Goal: Task Accomplishment & Management: Complete application form

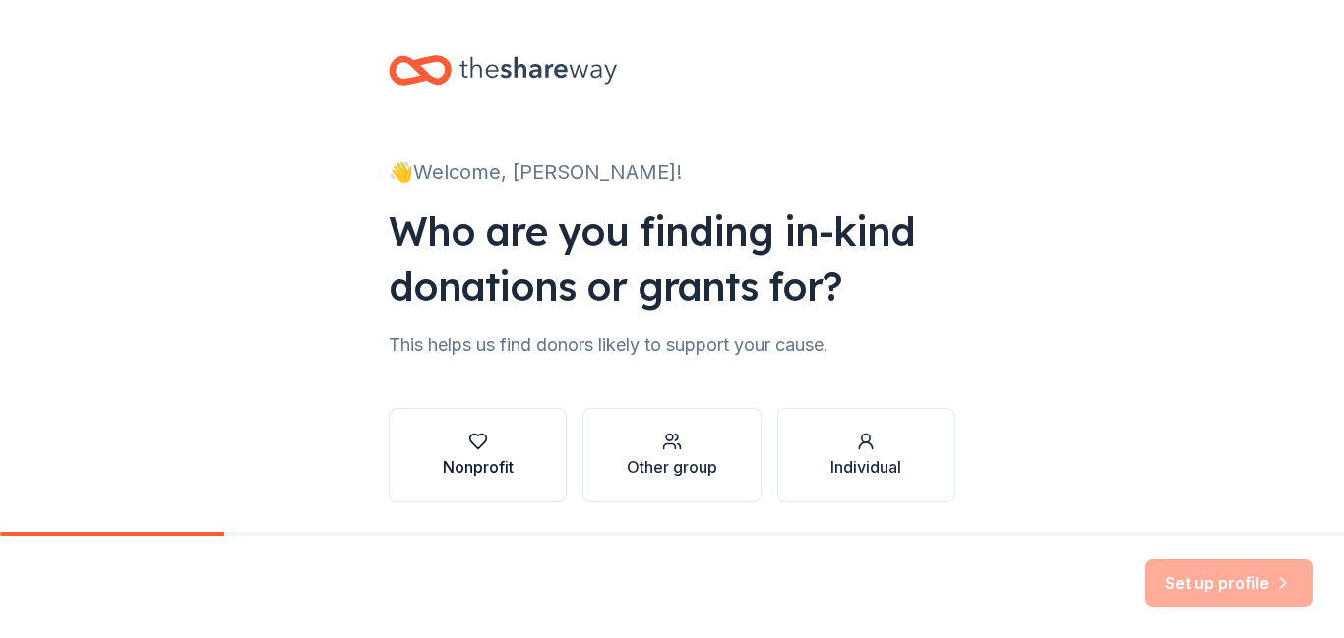
click at [478, 450] on icon "button" at bounding box center [478, 442] width 20 height 20
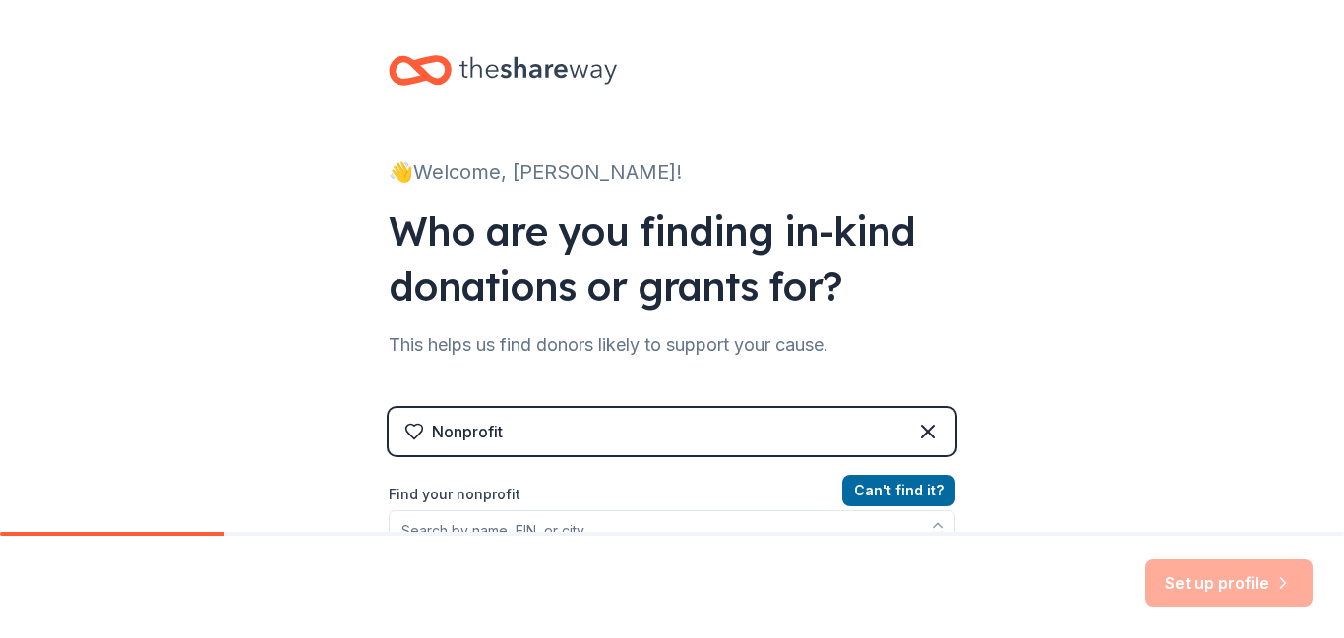
click at [1130, 398] on div "👋 Welcome, Pamela! Who are you finding in-kind donations or grants for? This he…" at bounding box center [672, 420] width 1344 height 841
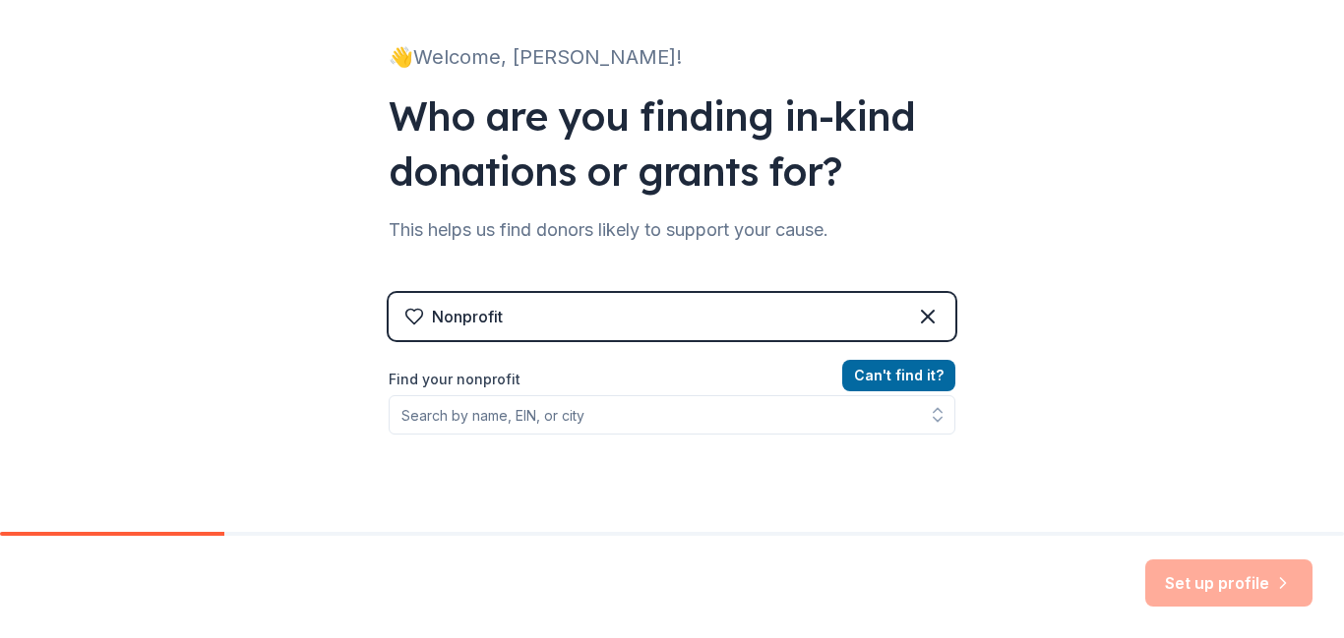
scroll to position [118, 0]
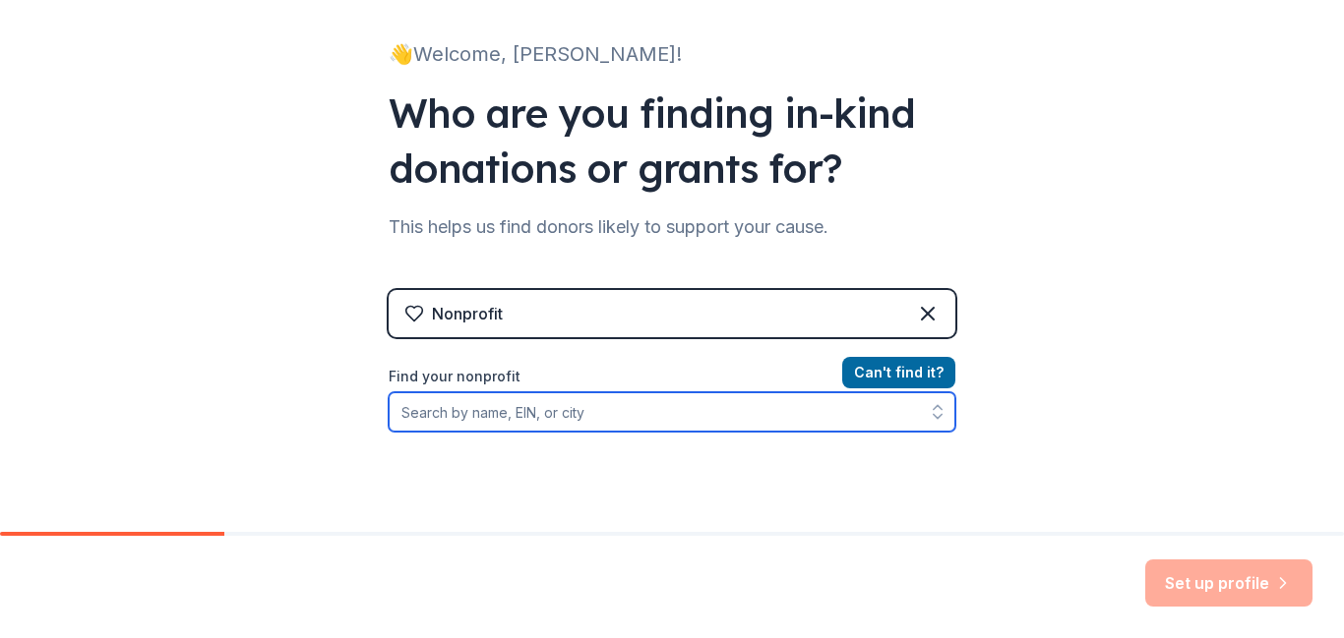
click at [695, 413] on input "Find your nonprofit" at bounding box center [672, 412] width 567 height 39
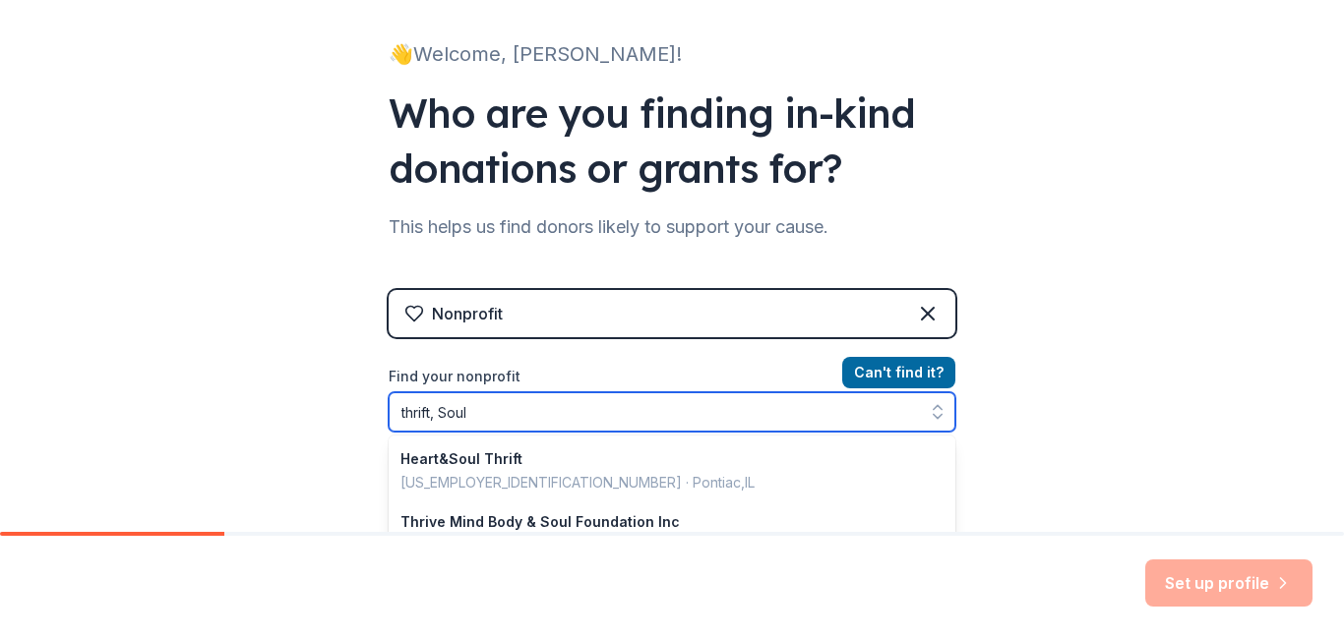
click at [442, 409] on input "thrift, Soul" at bounding box center [672, 412] width 567 height 39
click at [470, 414] on input "thrift, Soul" at bounding box center [672, 412] width 567 height 39
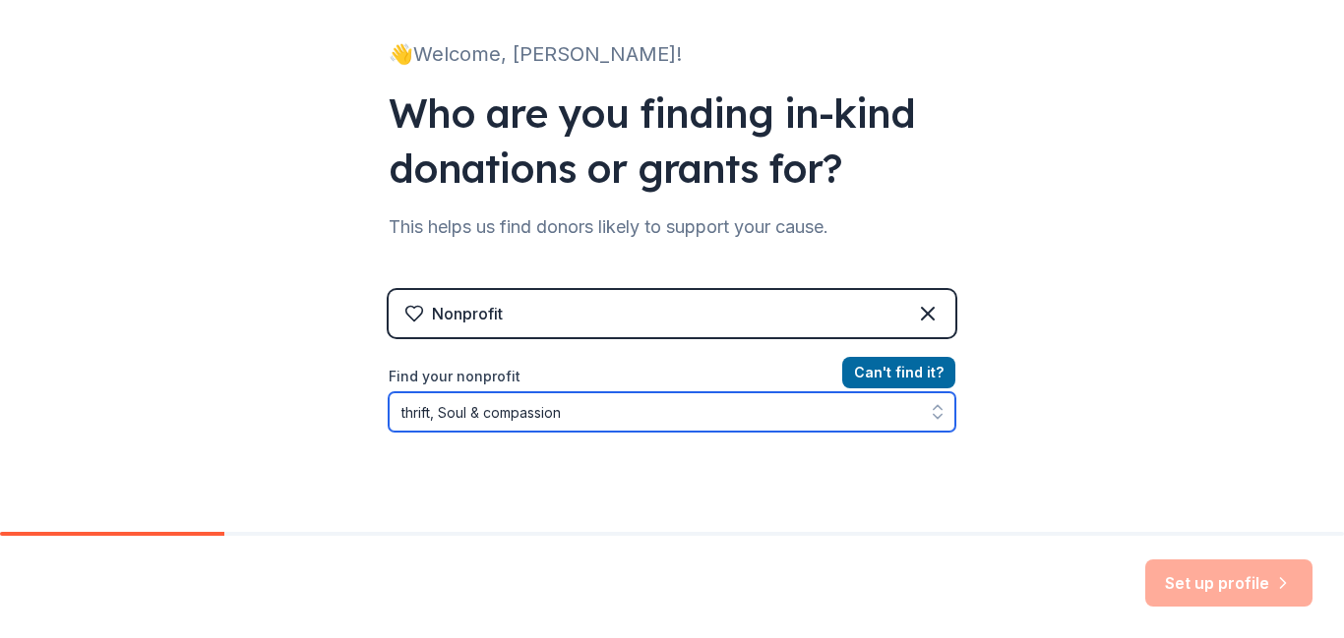
click at [444, 417] on input "thrift, Soul & compassion" at bounding box center [672, 412] width 567 height 39
type input "thrift, Soul & compassion"
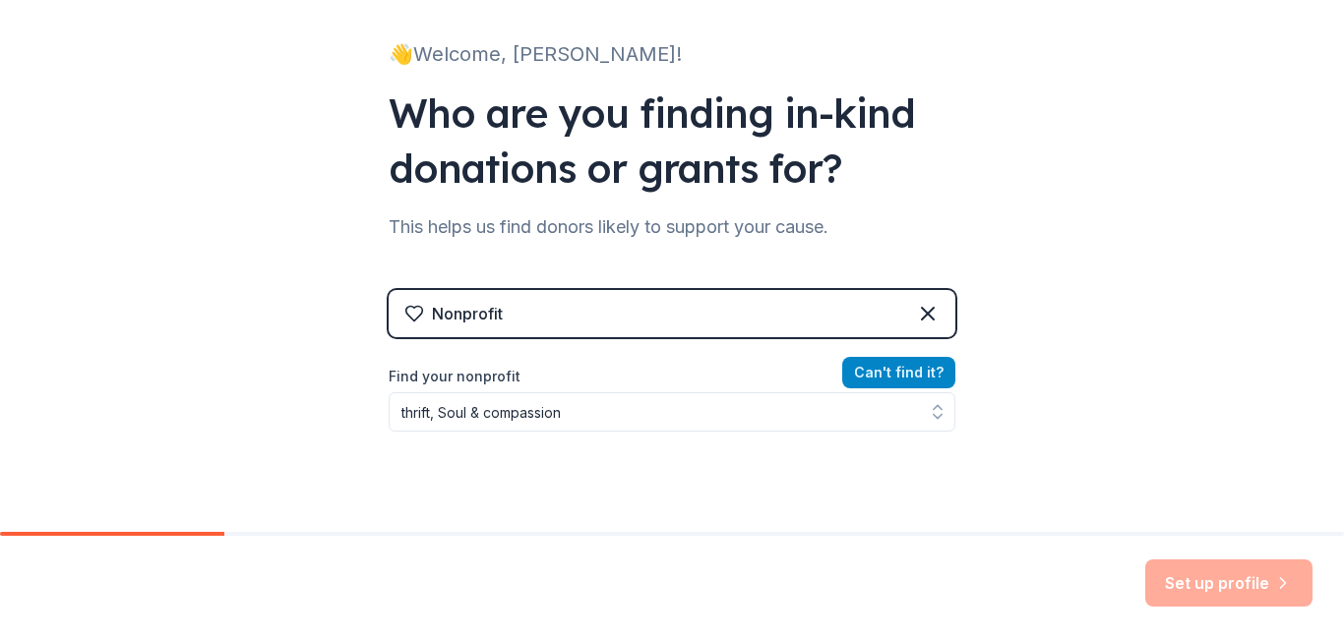
click at [870, 367] on button "Can ' t find it?" at bounding box center [898, 372] width 113 height 31
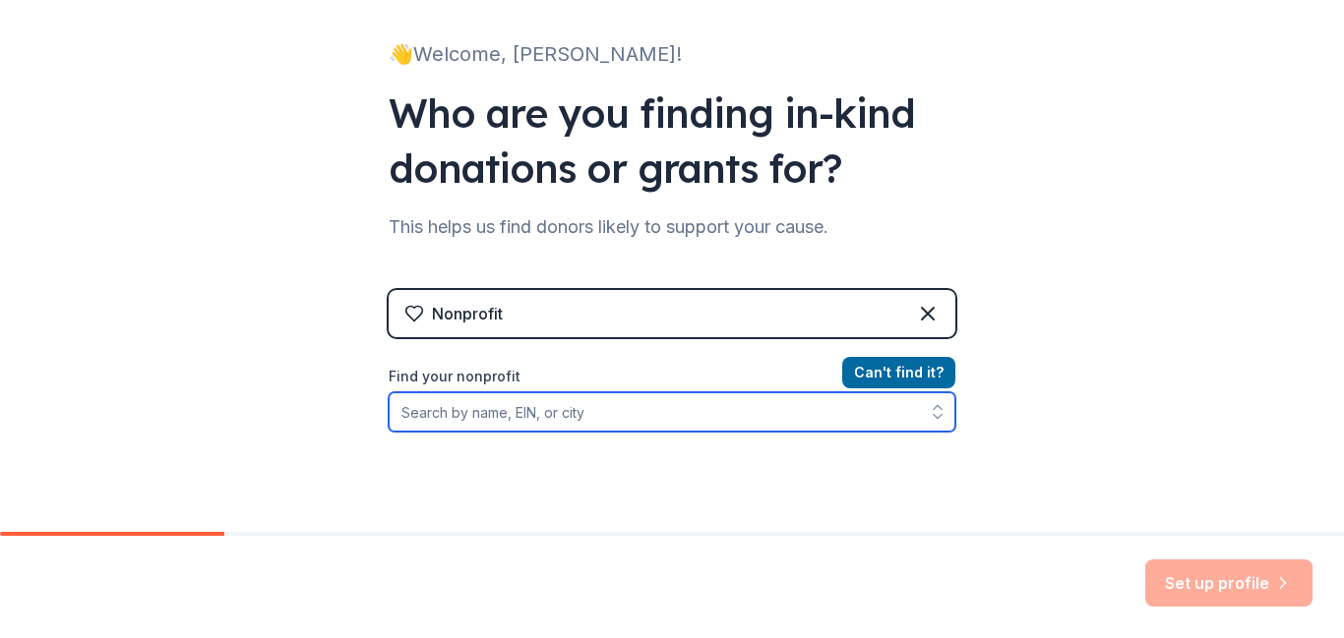
click at [626, 409] on input "Find your nonprofit" at bounding box center [672, 412] width 567 height 39
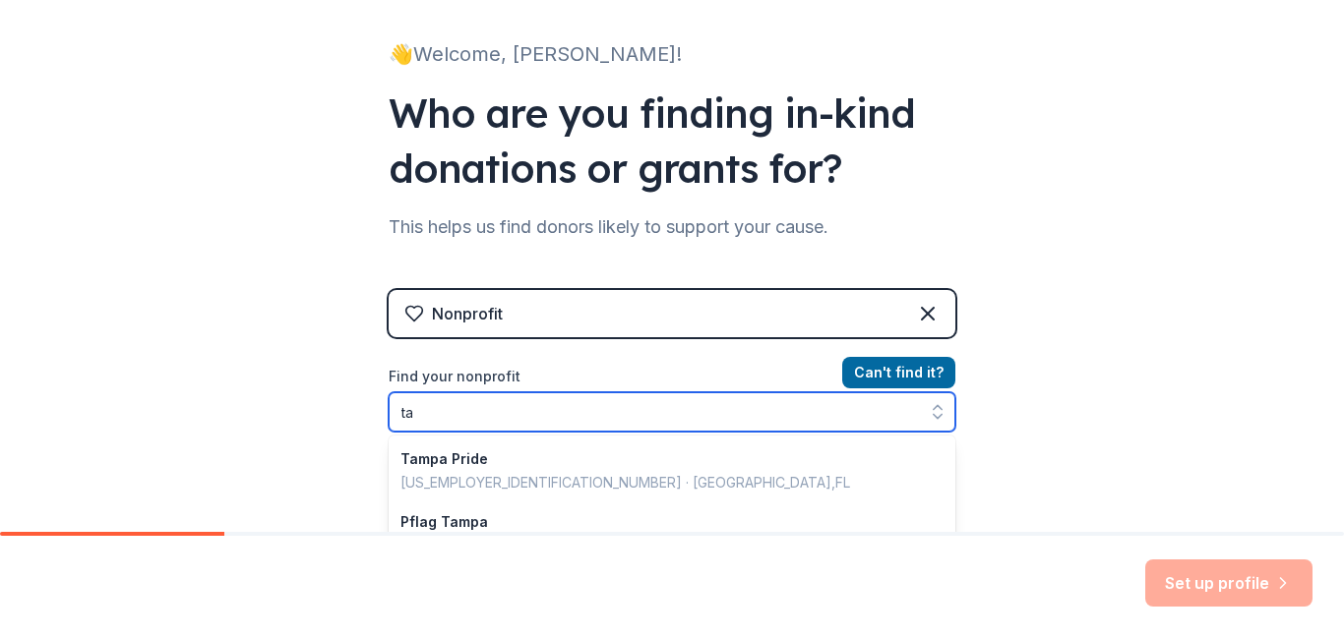
type input "t"
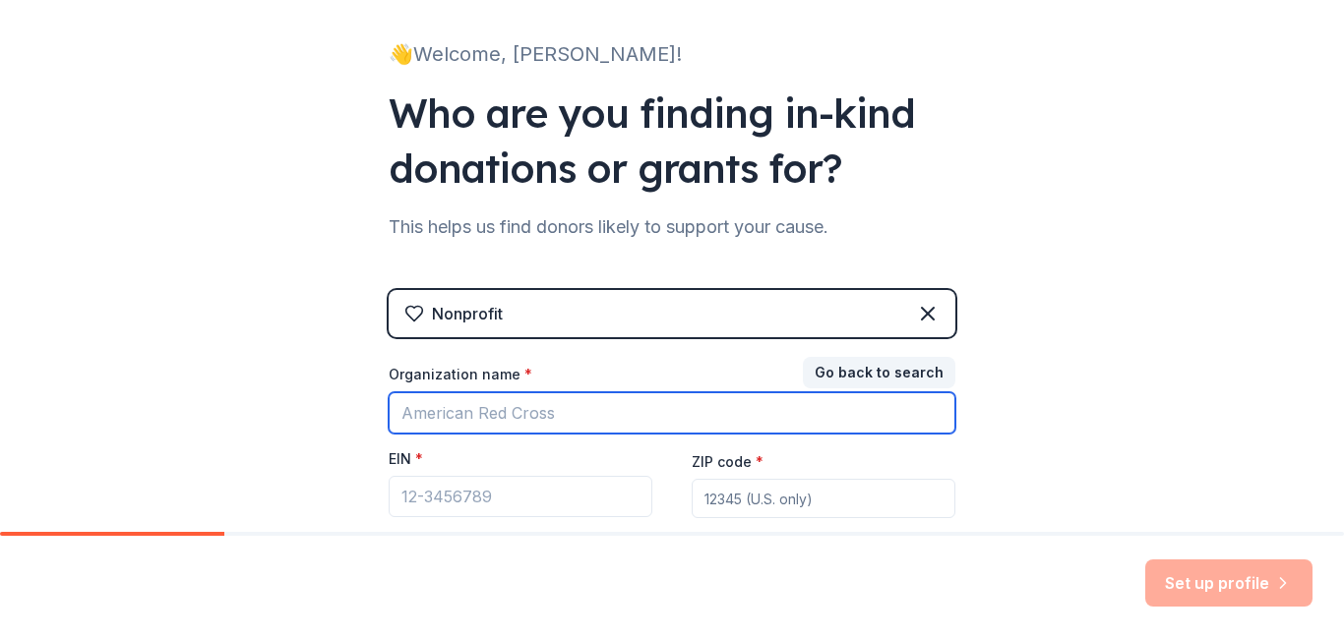
click at [608, 431] on input "Organization name *" at bounding box center [672, 413] width 567 height 41
type input "thrift Soul"
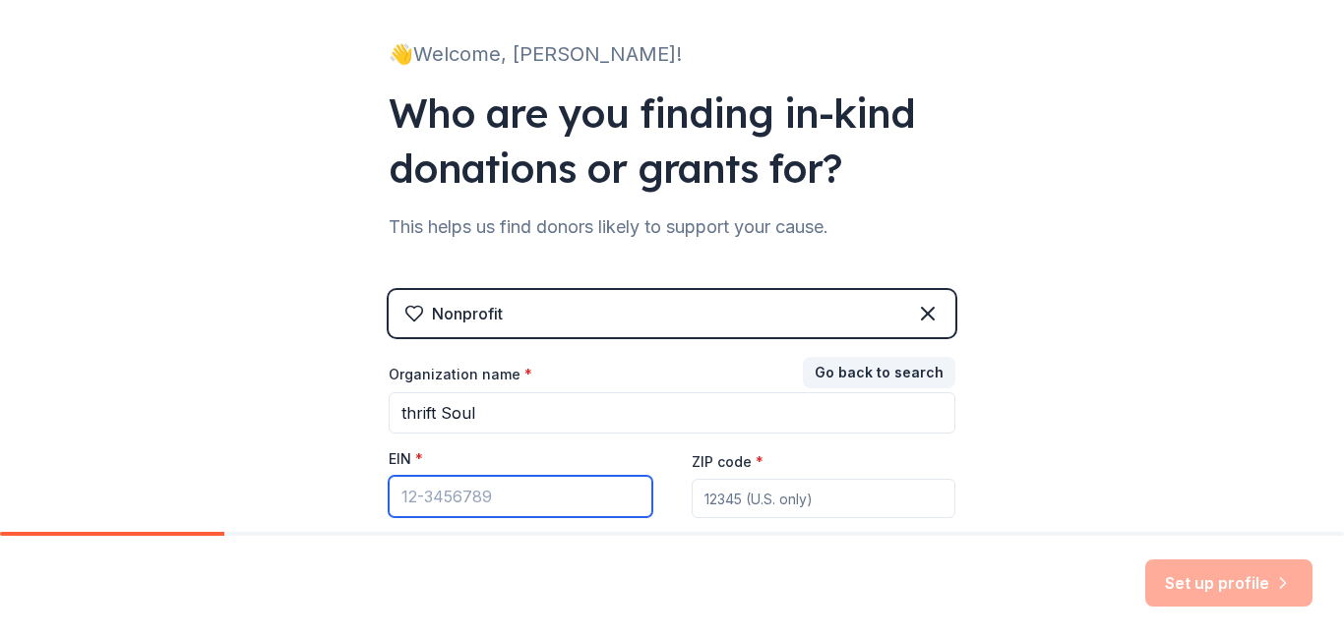
click at [453, 498] on input "EIN *" at bounding box center [521, 496] width 264 height 41
type input "[US_EMPLOYER_IDENTIFICATION_NUMBER]"
drag, startPoint x: 535, startPoint y: 505, endPoint x: 358, endPoint y: 505, distance: 177.1
click at [358, 505] on div "👋 Welcome, Pamela! Who are you finding in-kind donations or grants for? This he…" at bounding box center [672, 287] width 630 height 810
click at [761, 491] on input "ZIP code *" at bounding box center [824, 498] width 264 height 39
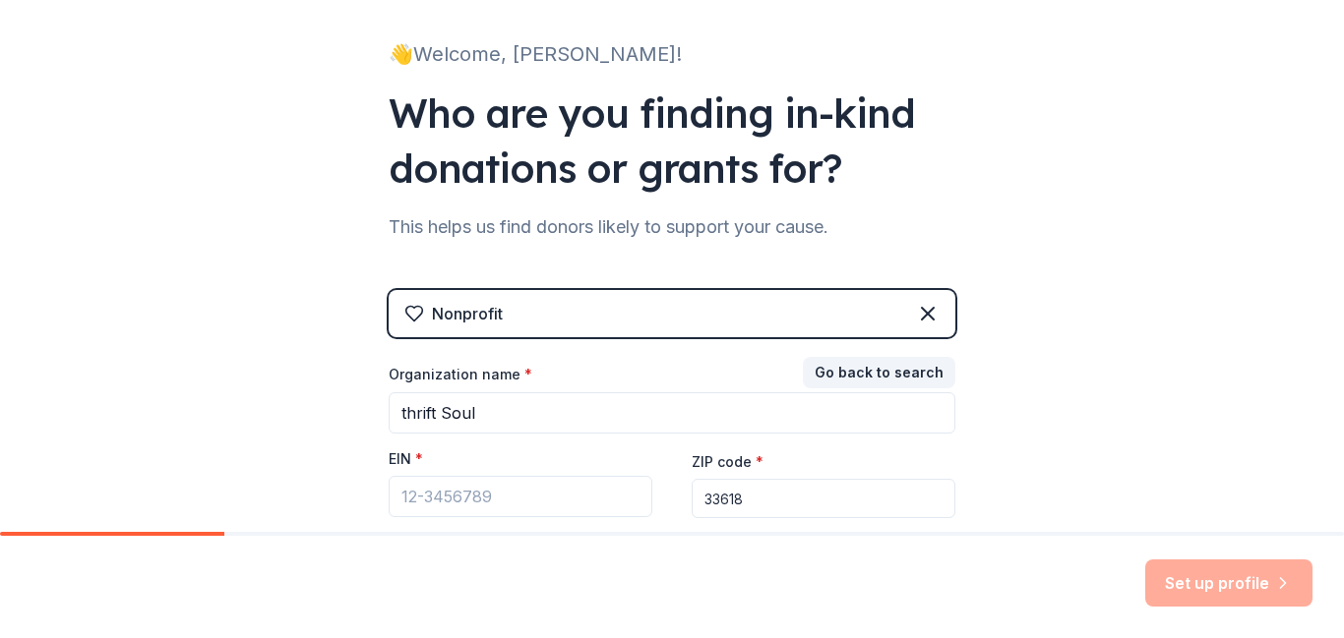
type input "33618"
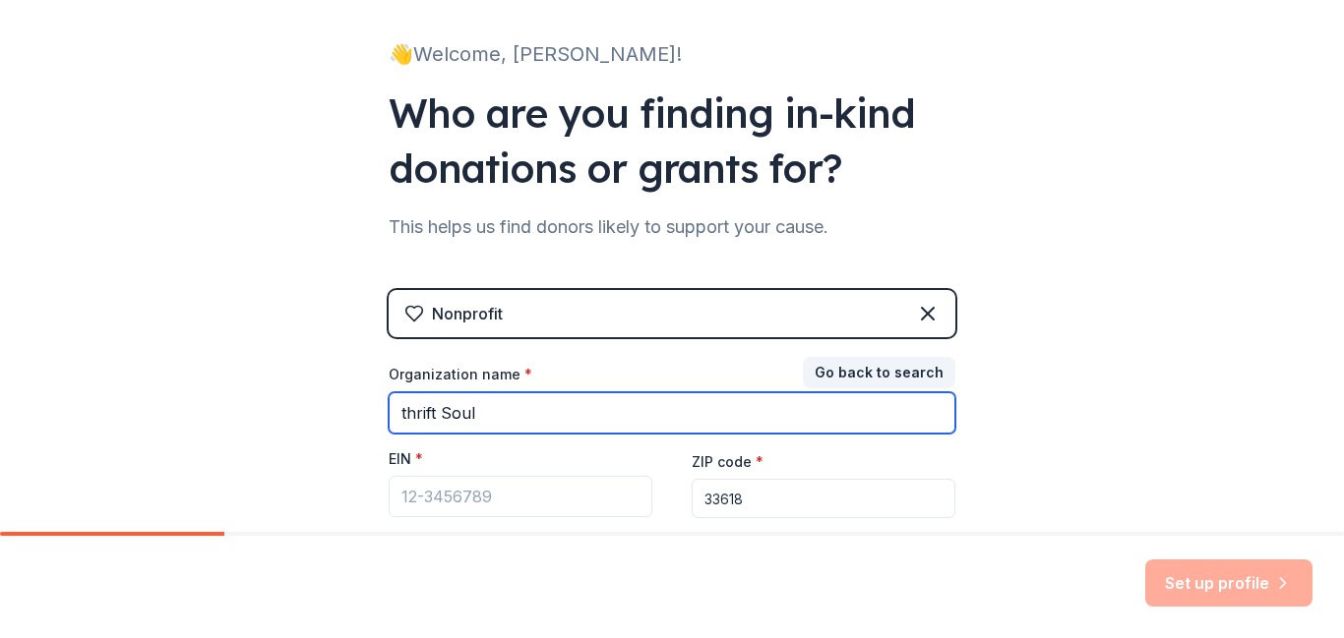
click at [440, 416] on input "thrift Soul" at bounding box center [672, 413] width 567 height 41
click at [436, 416] on input "thrift Soul" at bounding box center [672, 413] width 567 height 41
click at [491, 412] on input "thrift, Soul" at bounding box center [672, 413] width 567 height 41
type input "Thrift, Soul & Compassion"
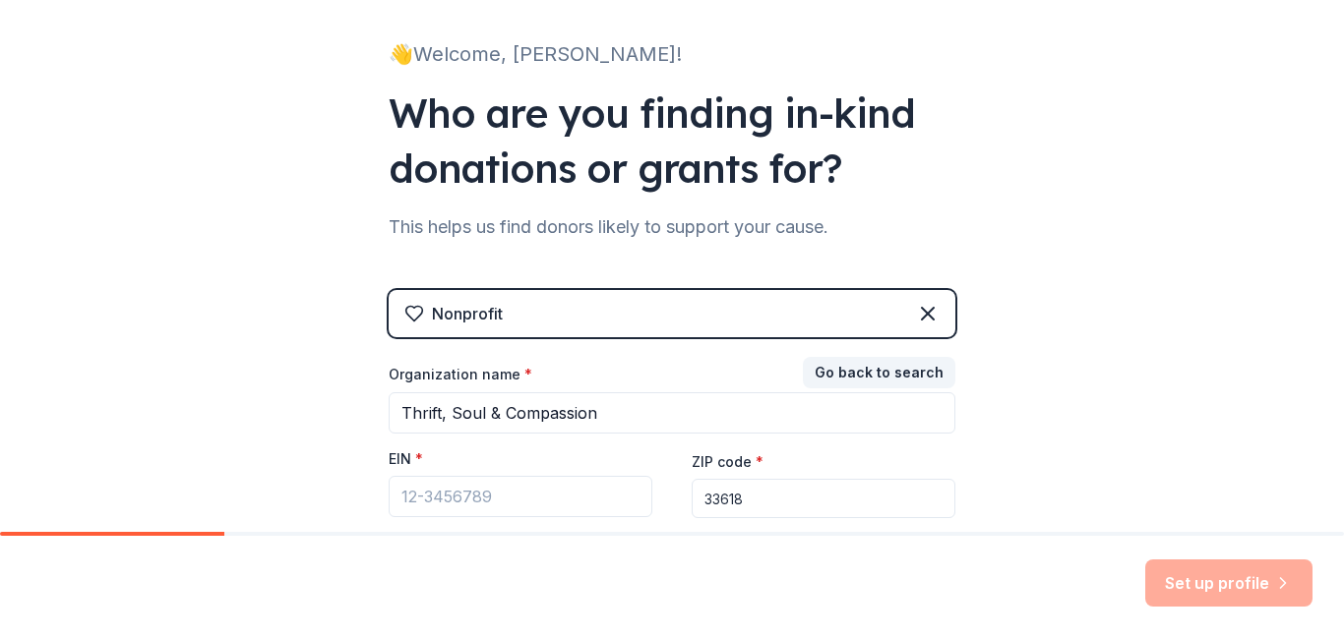
click at [909, 488] on input "33618" at bounding box center [824, 498] width 264 height 39
click at [1189, 583] on div "Set up profile" at bounding box center [1228, 583] width 167 height 47
click at [612, 503] on input "EIN *" at bounding box center [521, 496] width 264 height 41
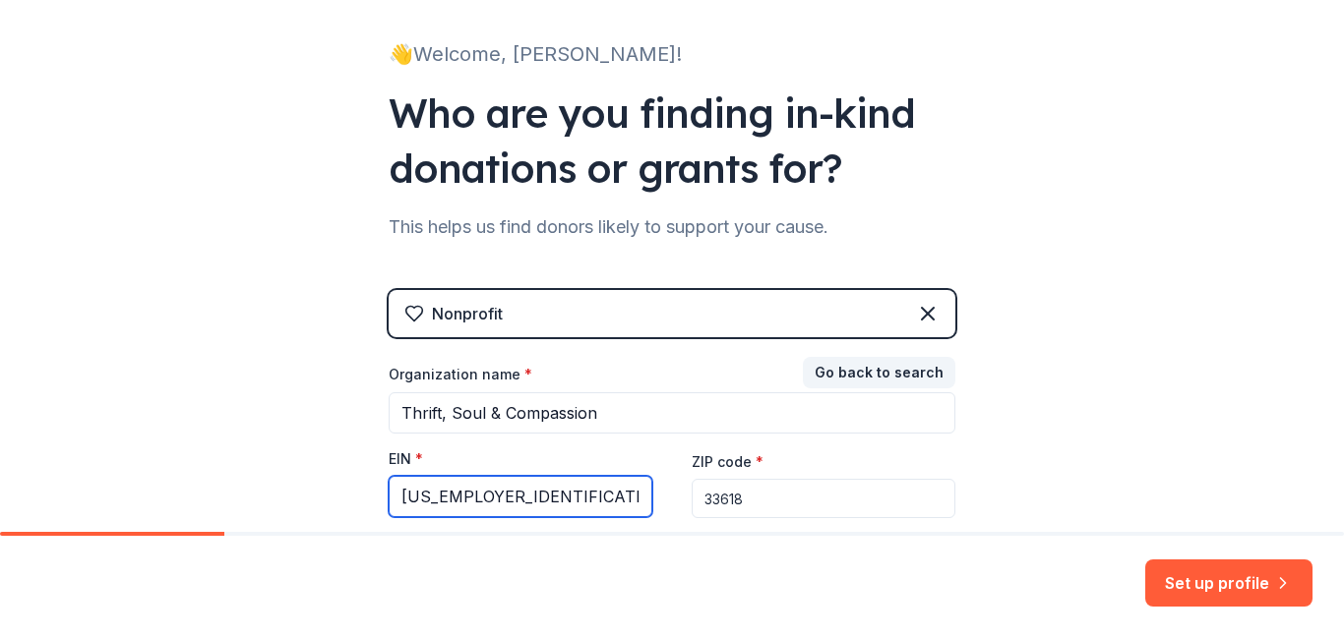
type input "[US_EMPLOYER_IDENTIFICATION_NUMBER]"
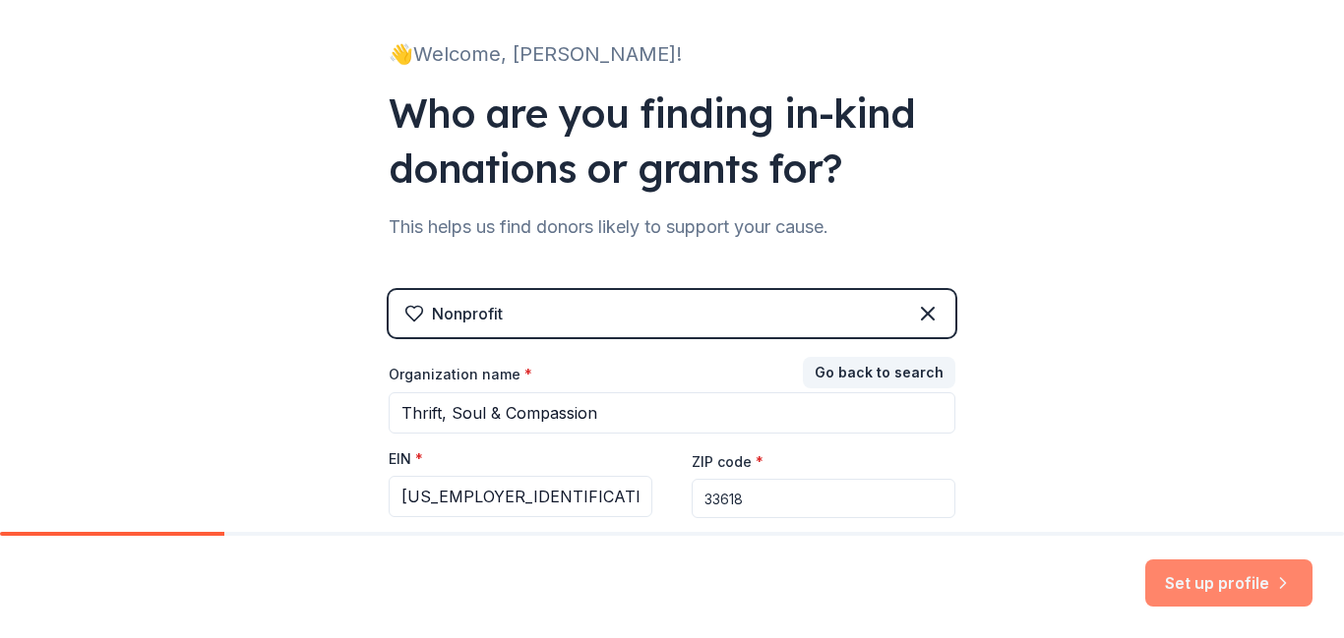
click at [1195, 592] on button "Set up profile" at bounding box center [1228, 583] width 167 height 47
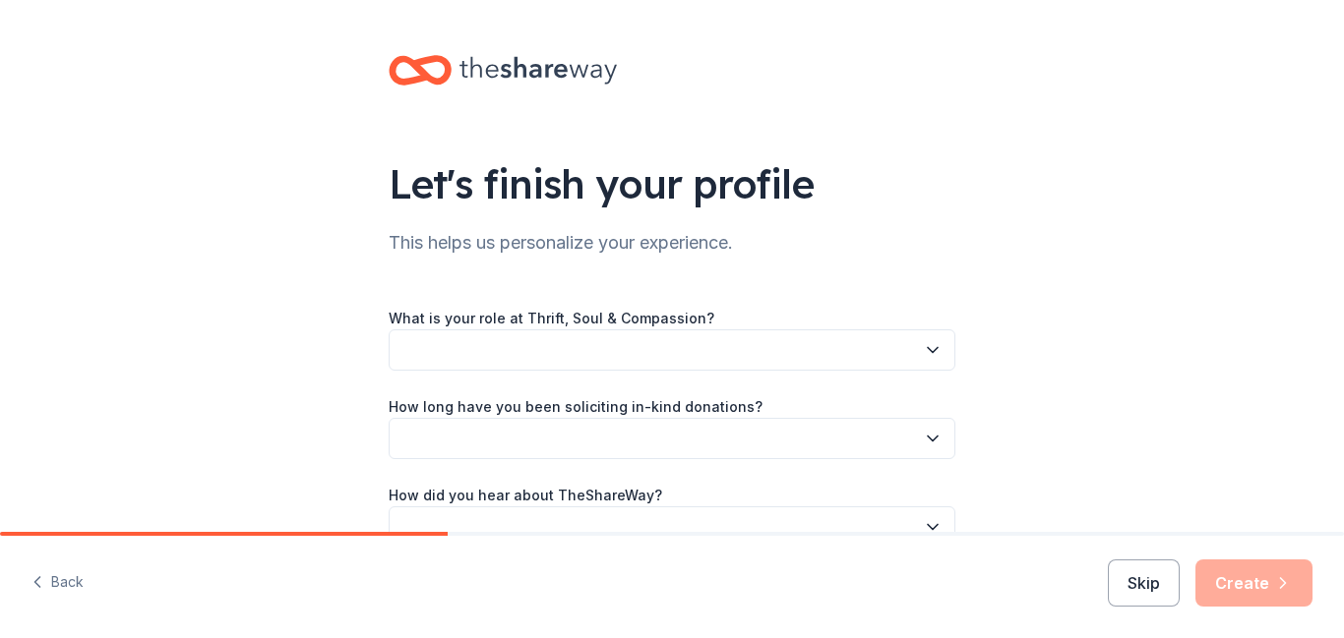
click at [929, 351] on icon "button" at bounding box center [933, 350] width 20 height 20
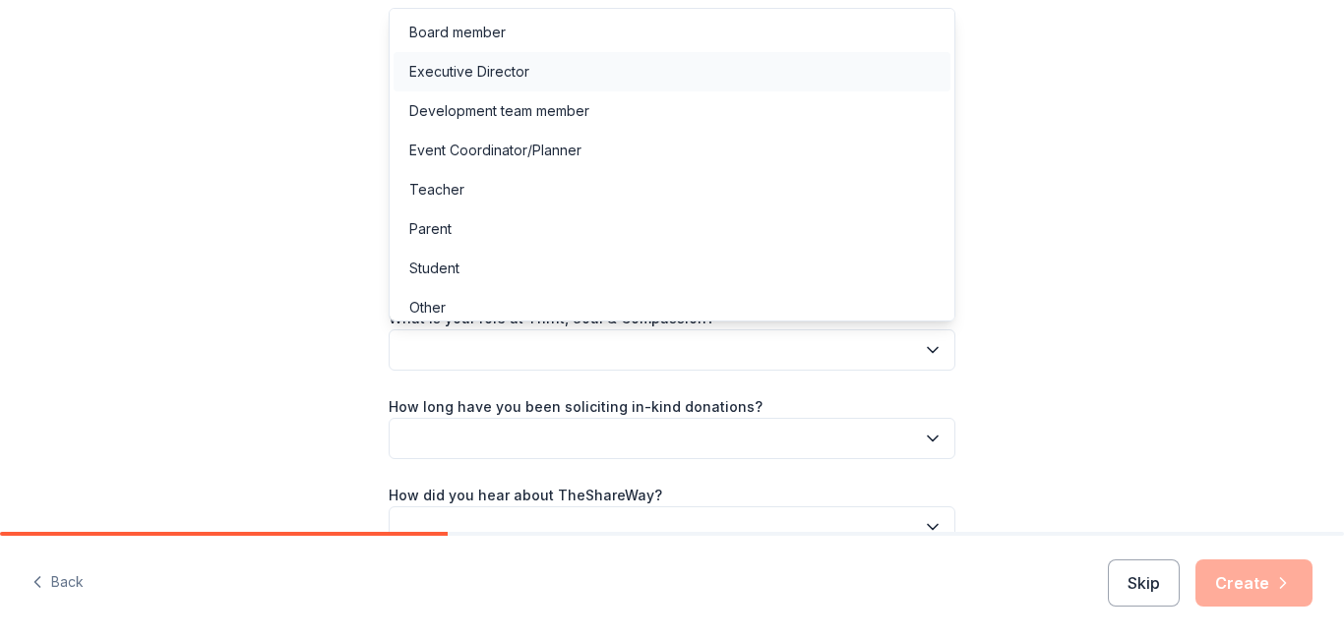
click at [527, 70] on div "Executive Director" at bounding box center [469, 72] width 120 height 24
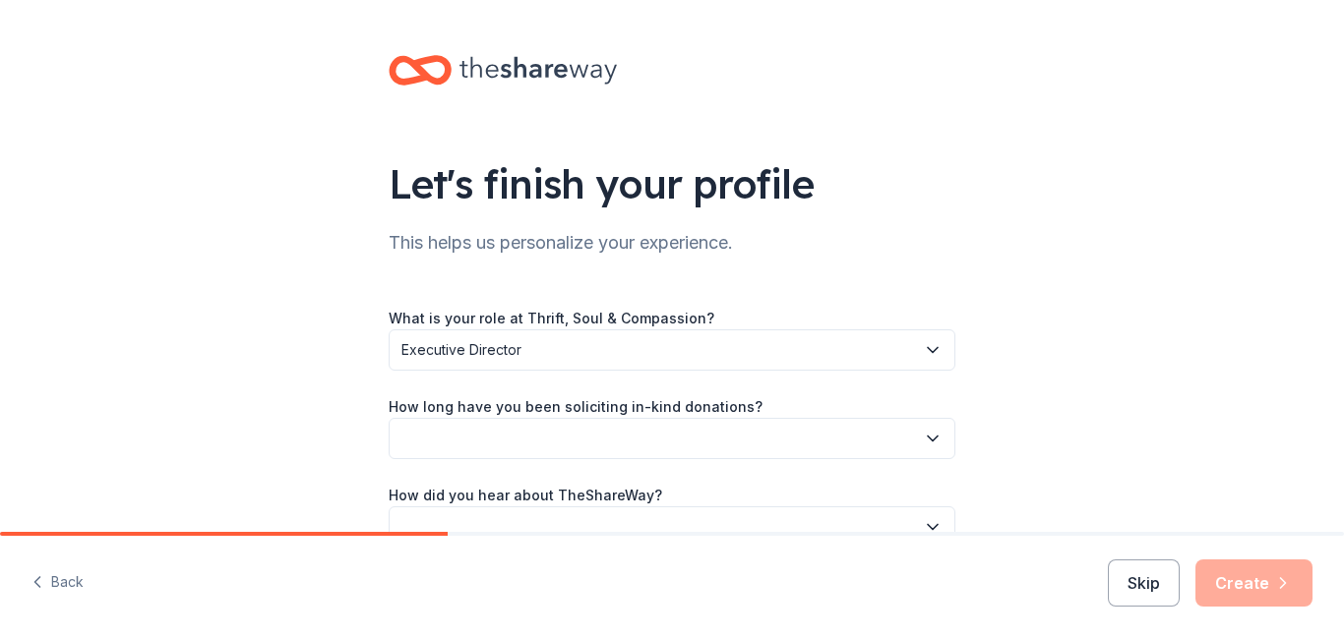
click at [816, 443] on button "button" at bounding box center [672, 438] width 567 height 41
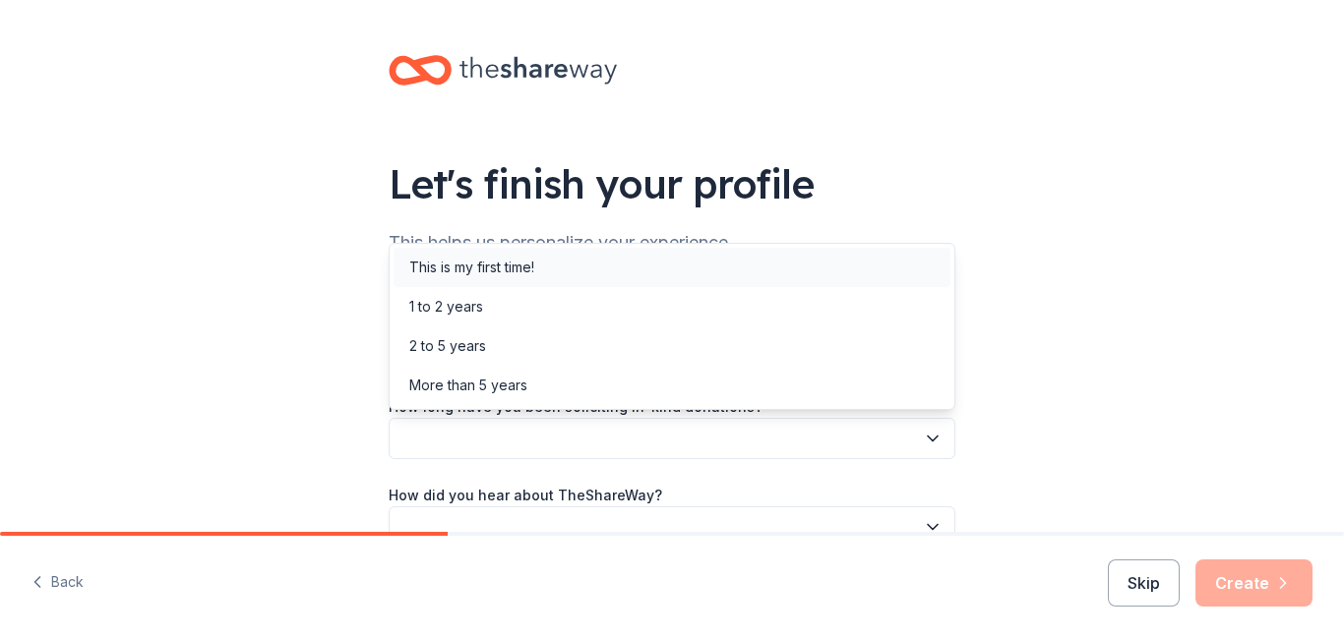
click at [514, 270] on div "This is my first time!" at bounding box center [471, 268] width 125 height 24
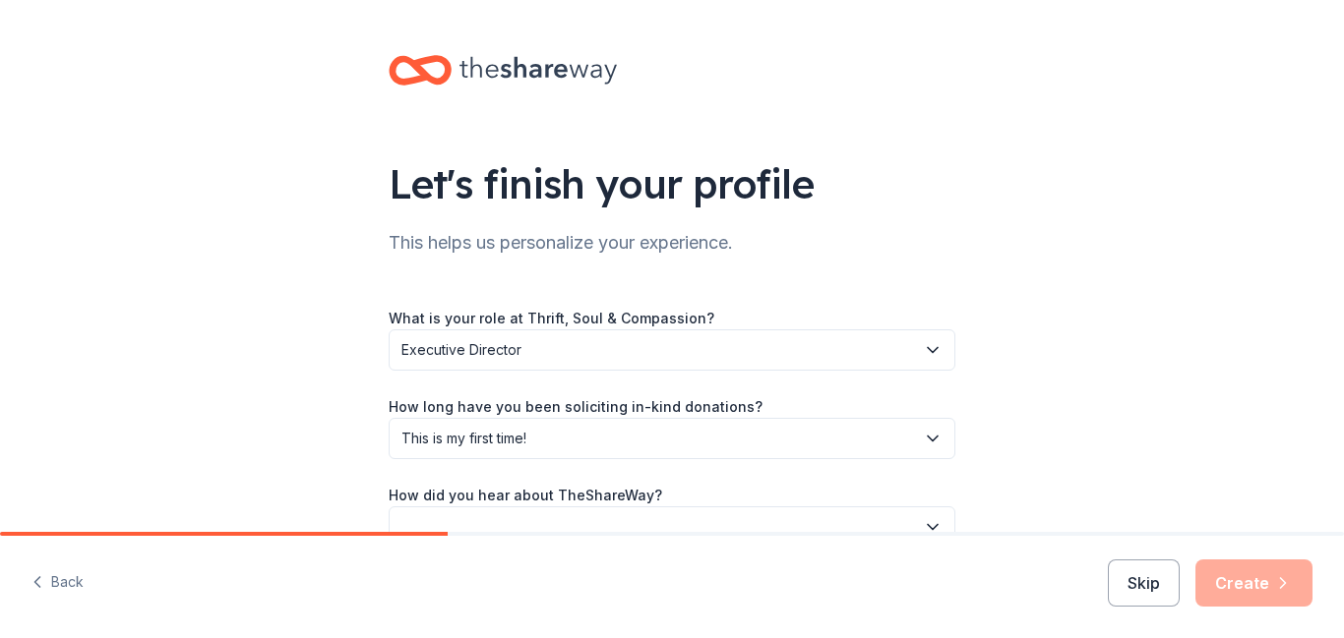
click at [983, 480] on div "Let's finish your profile This helps us personalize your experience. What is yo…" at bounding box center [672, 321] width 630 height 642
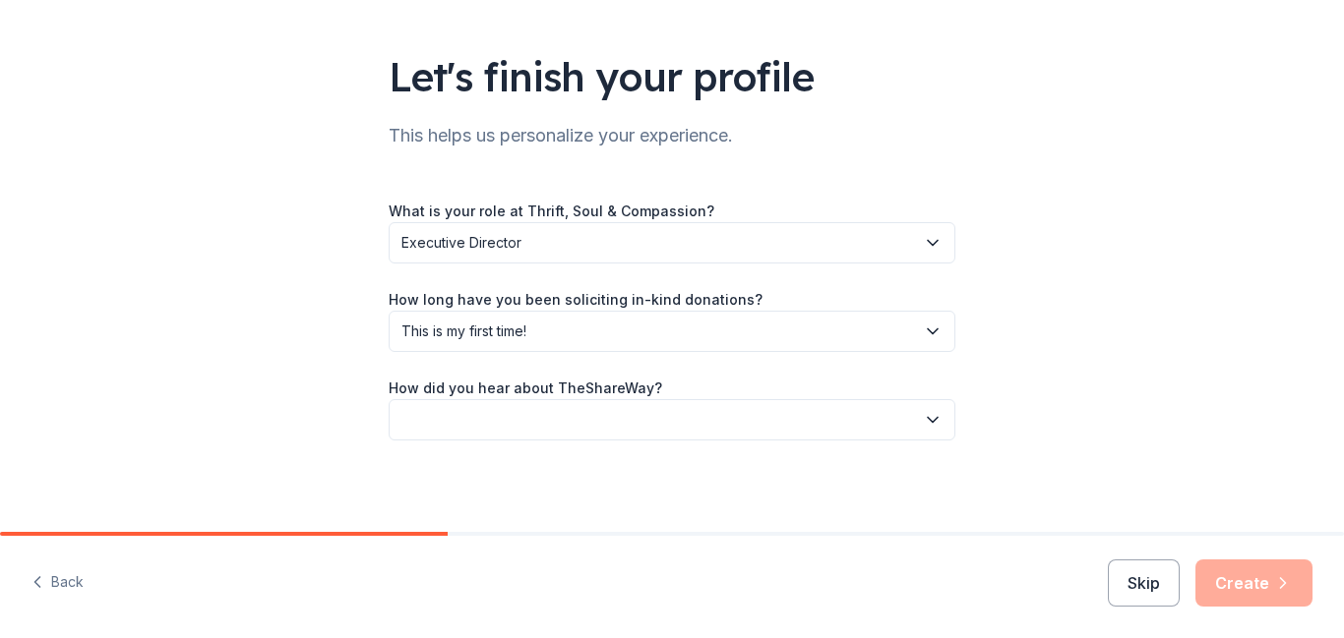
scroll to position [110, 0]
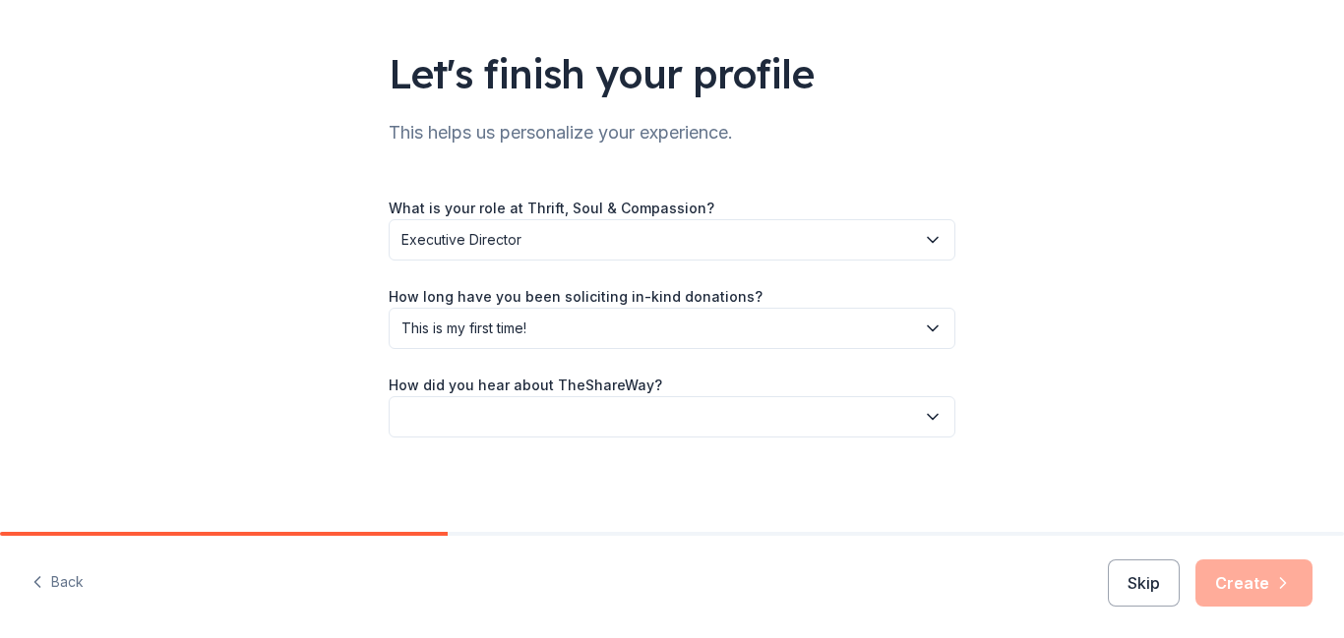
click at [937, 407] on icon "button" at bounding box center [933, 417] width 20 height 20
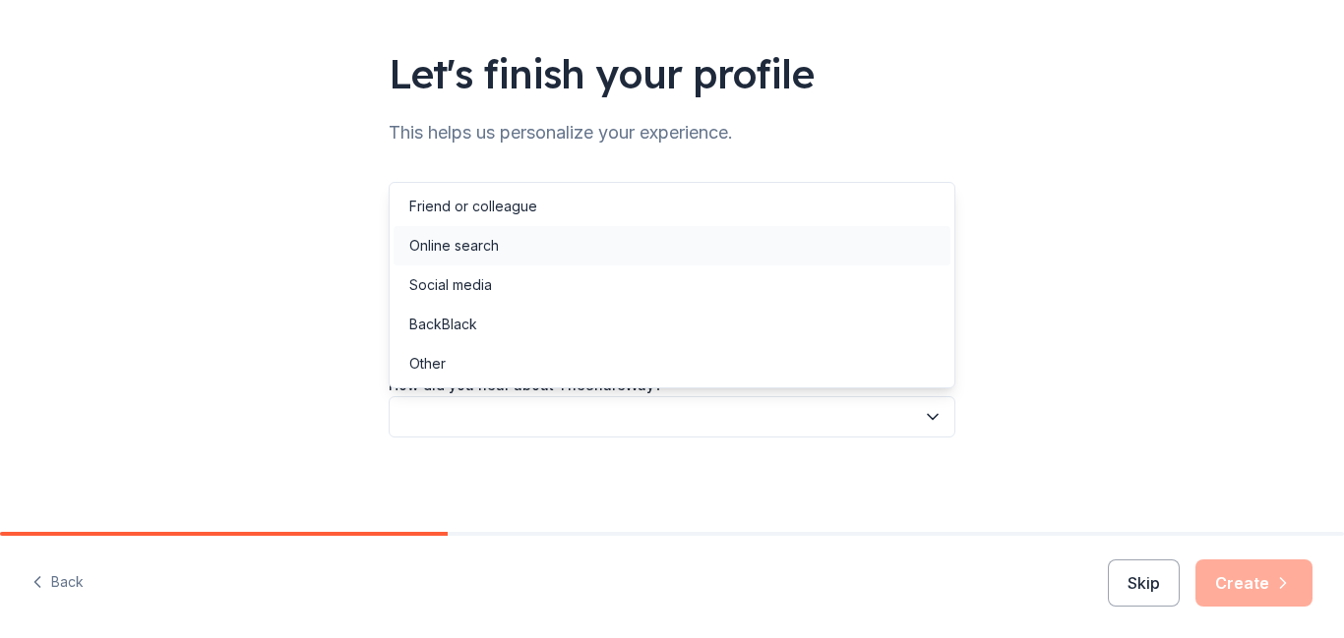
click at [718, 246] on div "Online search" at bounding box center [671, 245] width 557 height 39
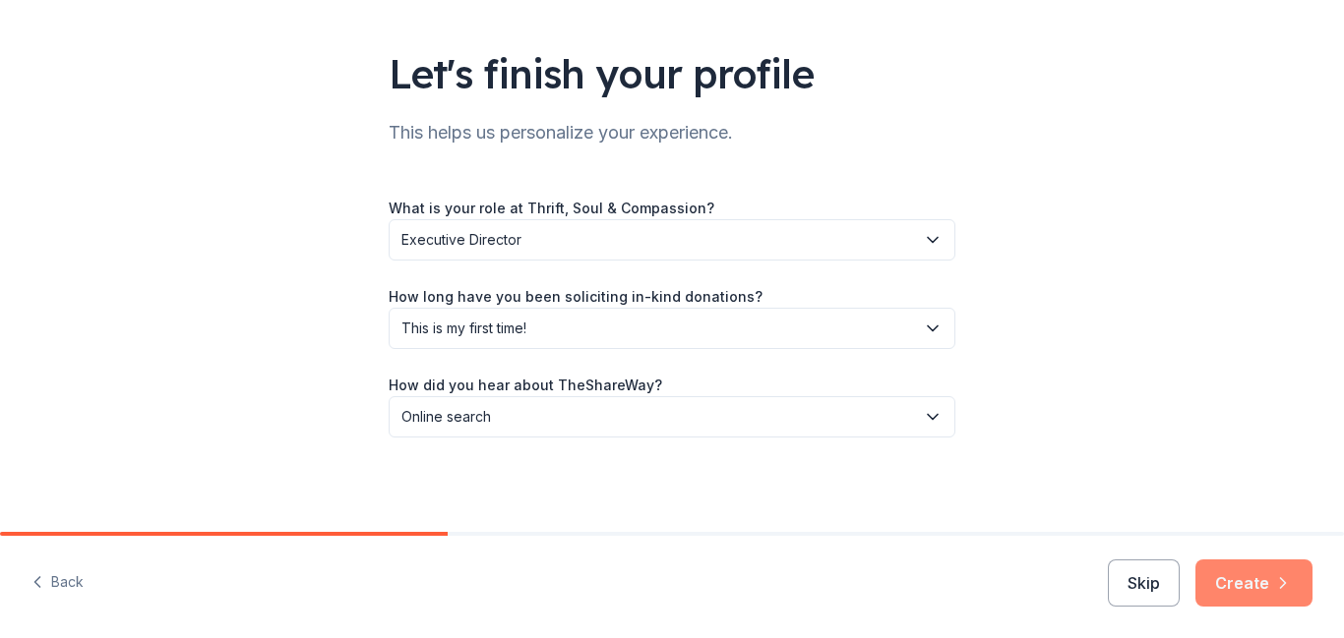
click at [1262, 589] on button "Create" at bounding box center [1253, 583] width 117 height 47
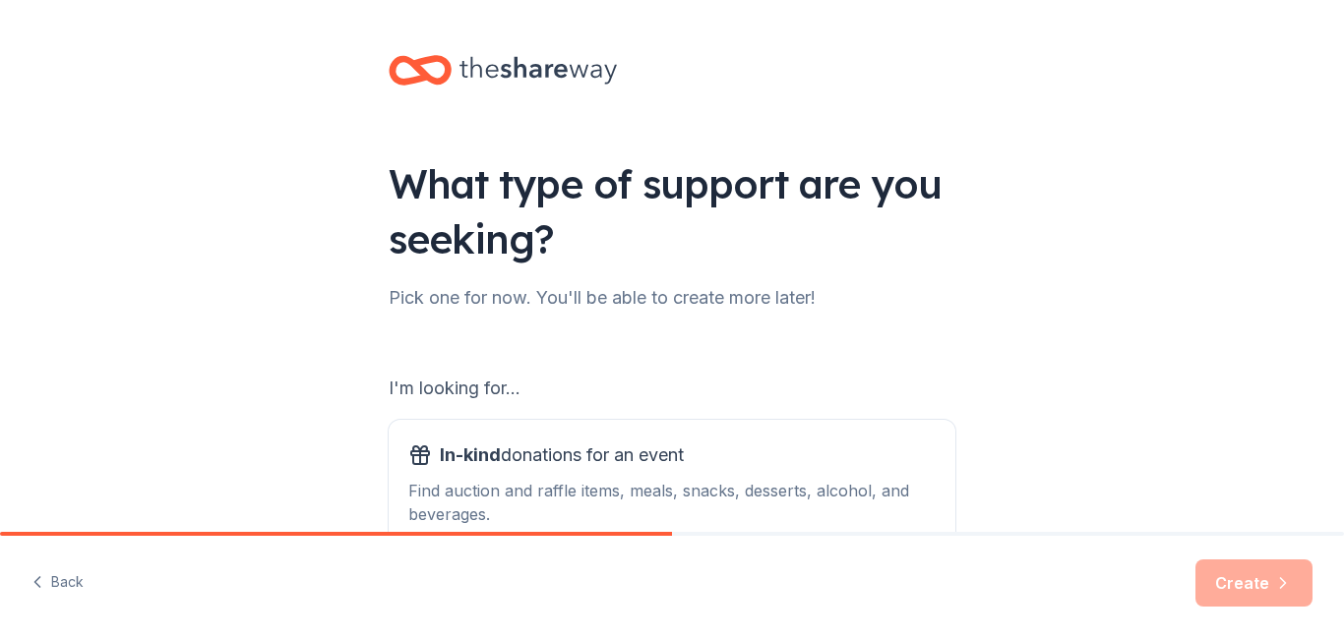
click at [1040, 416] on div "What type of support are you seeking? Pick one for now. You'll be able to creat…" at bounding box center [672, 397] width 1344 height 794
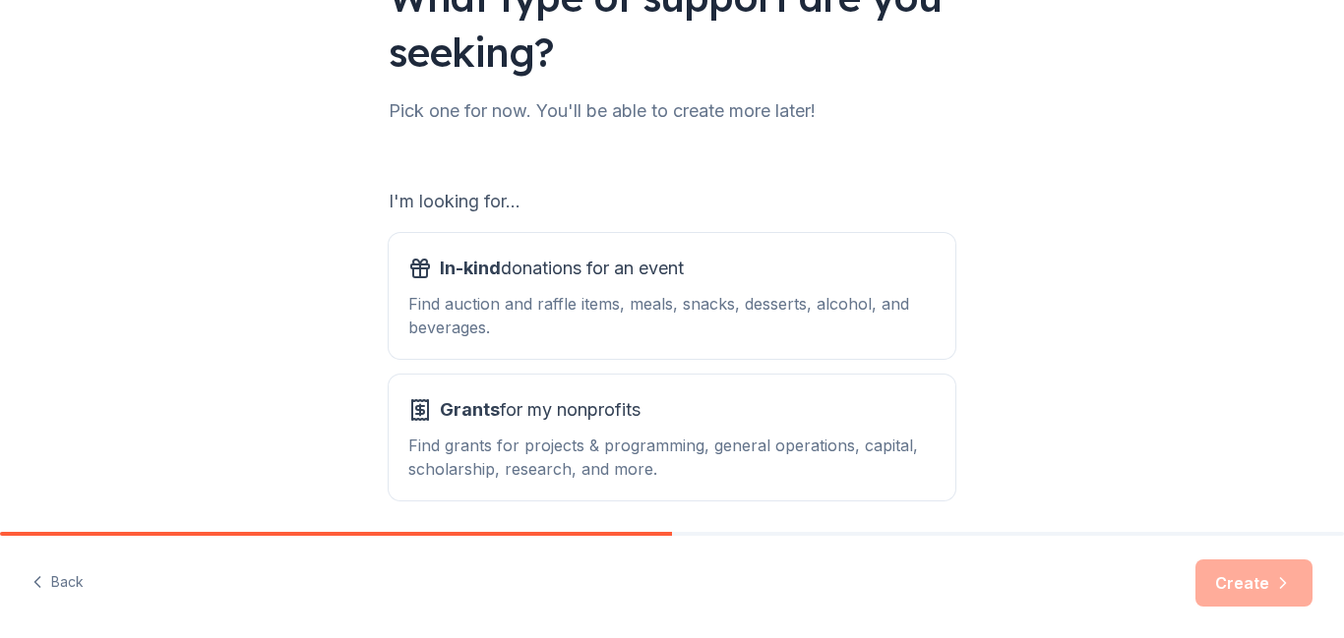
scroll to position [183, 0]
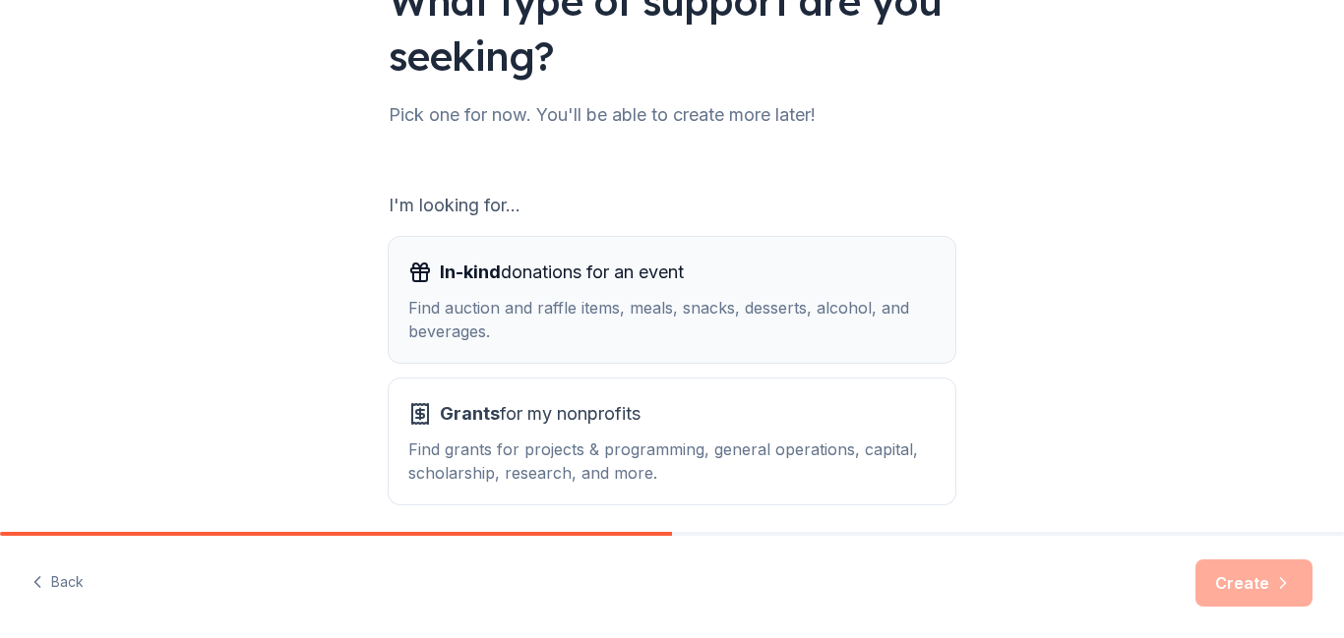
click at [624, 307] on div "Find auction and raffle items, meals, snacks, desserts, alcohol, and beverages." at bounding box center [671, 319] width 527 height 47
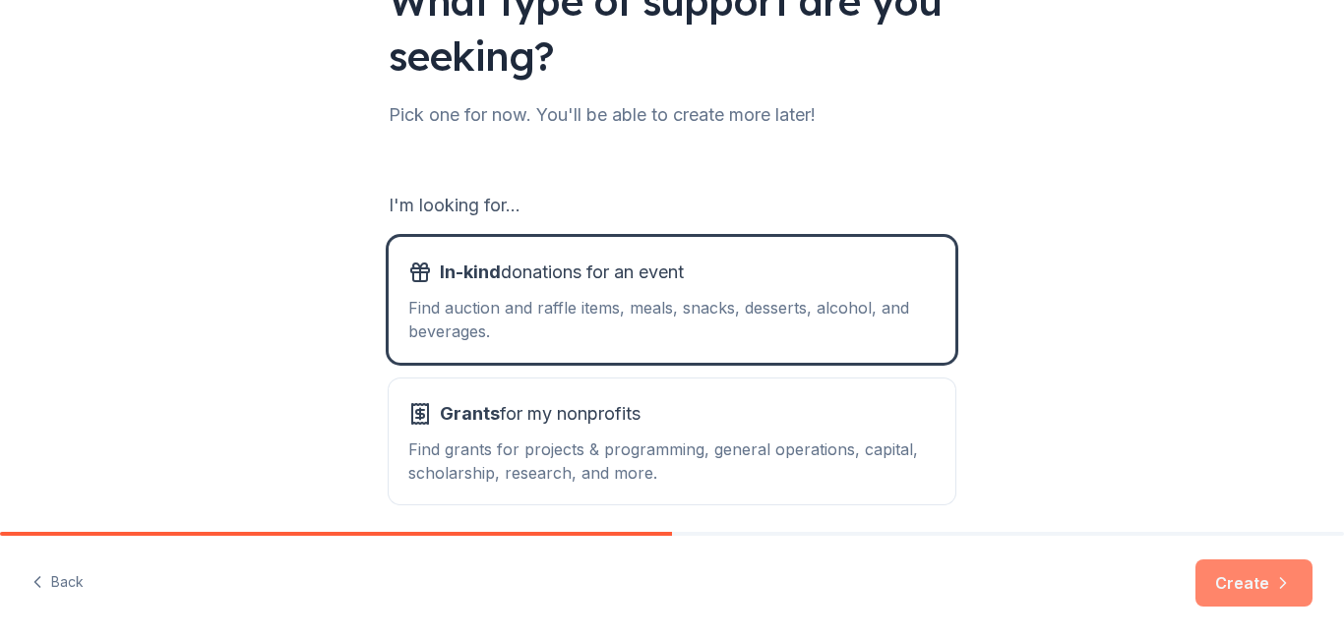
click at [1245, 580] on button "Create" at bounding box center [1253, 583] width 117 height 47
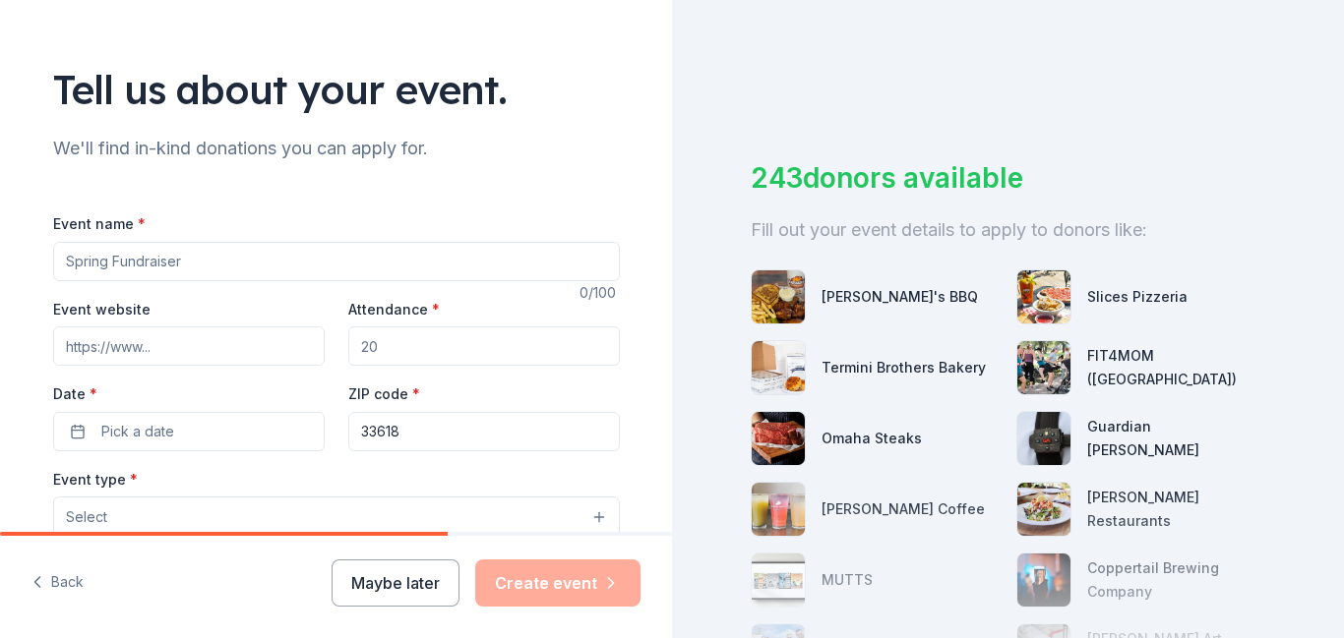
scroll to position [101, 0]
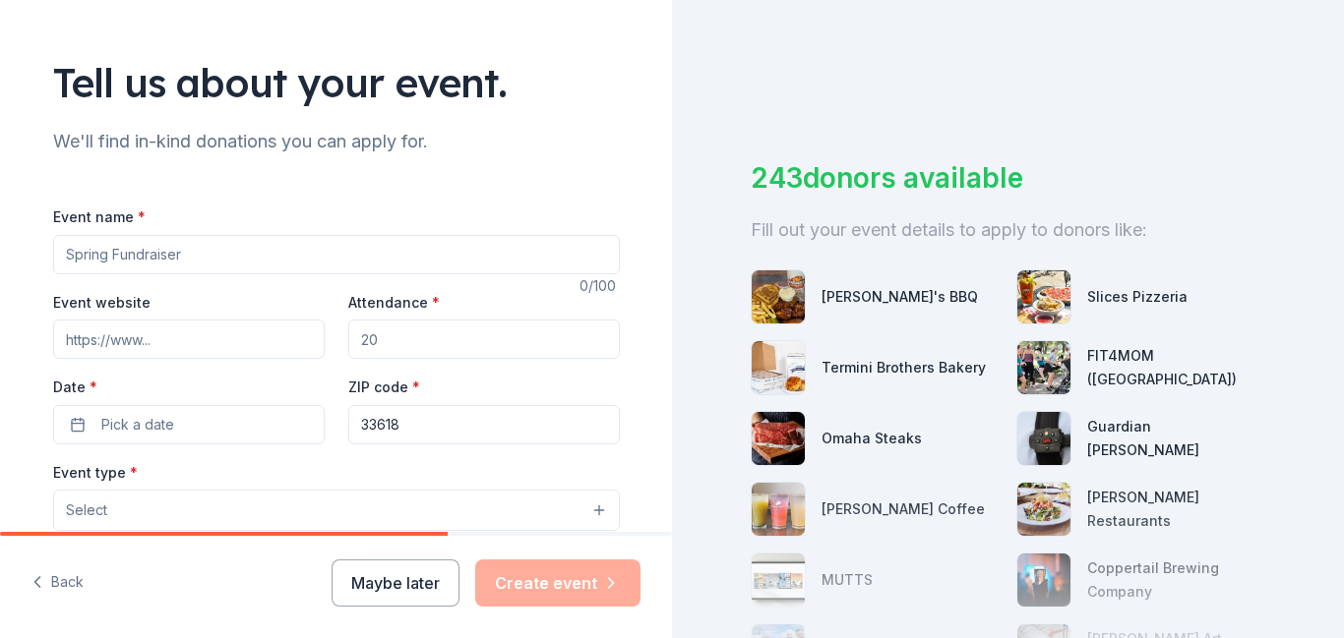
click at [214, 250] on input "Event name *" at bounding box center [336, 254] width 567 height 39
click at [175, 253] on input "Event name *" at bounding box center [336, 254] width 567 height 39
type input "P"
type input "Serving with Soul"
click at [176, 341] on input "Event website" at bounding box center [189, 339] width 272 height 39
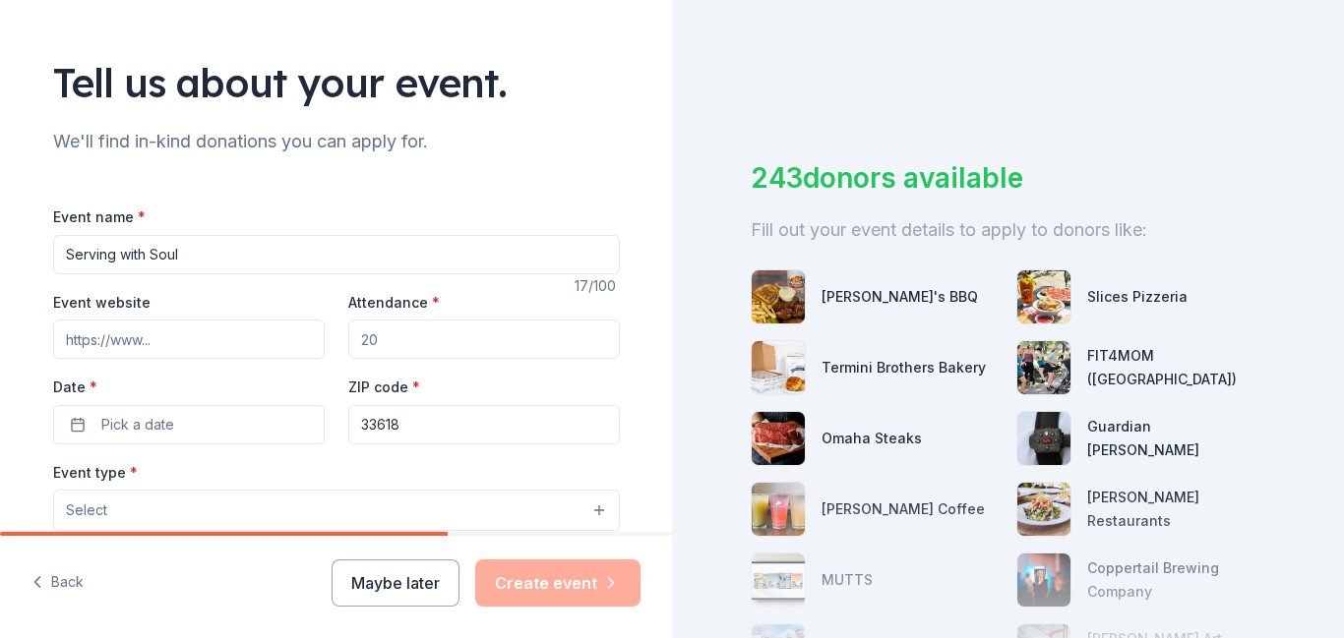
click at [31, 349] on div "Tell us about your event. We'll find in-kind donations you can apply for. Event…" at bounding box center [337, 553] width 630 height 1309
click at [132, 414] on span "Pick a date" at bounding box center [137, 425] width 73 height 24
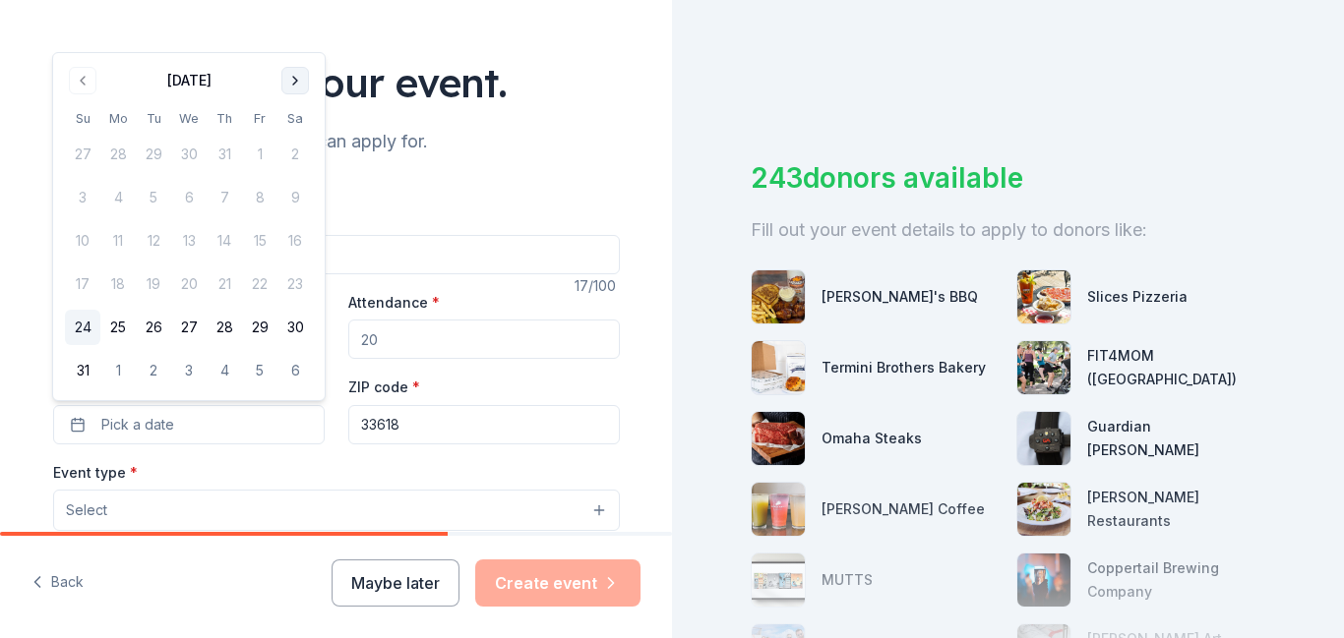
click at [288, 82] on button "Go to next month" at bounding box center [295, 81] width 28 height 28
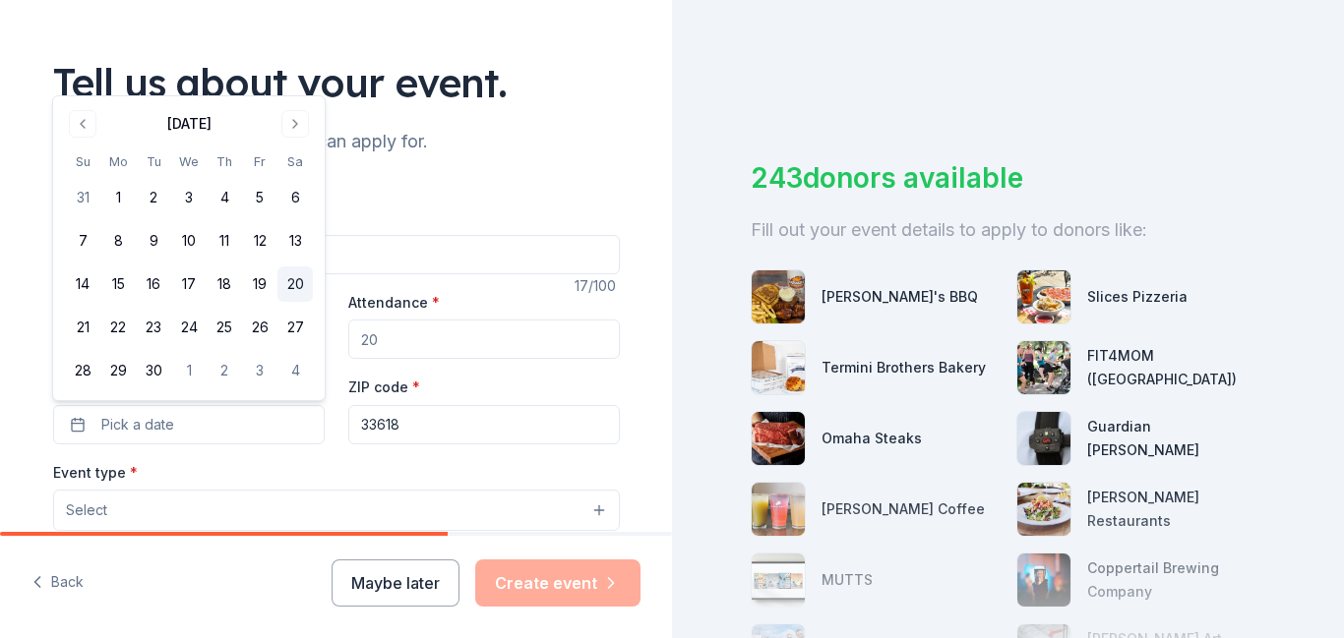
click at [295, 279] on button "20" at bounding box center [294, 284] width 35 height 35
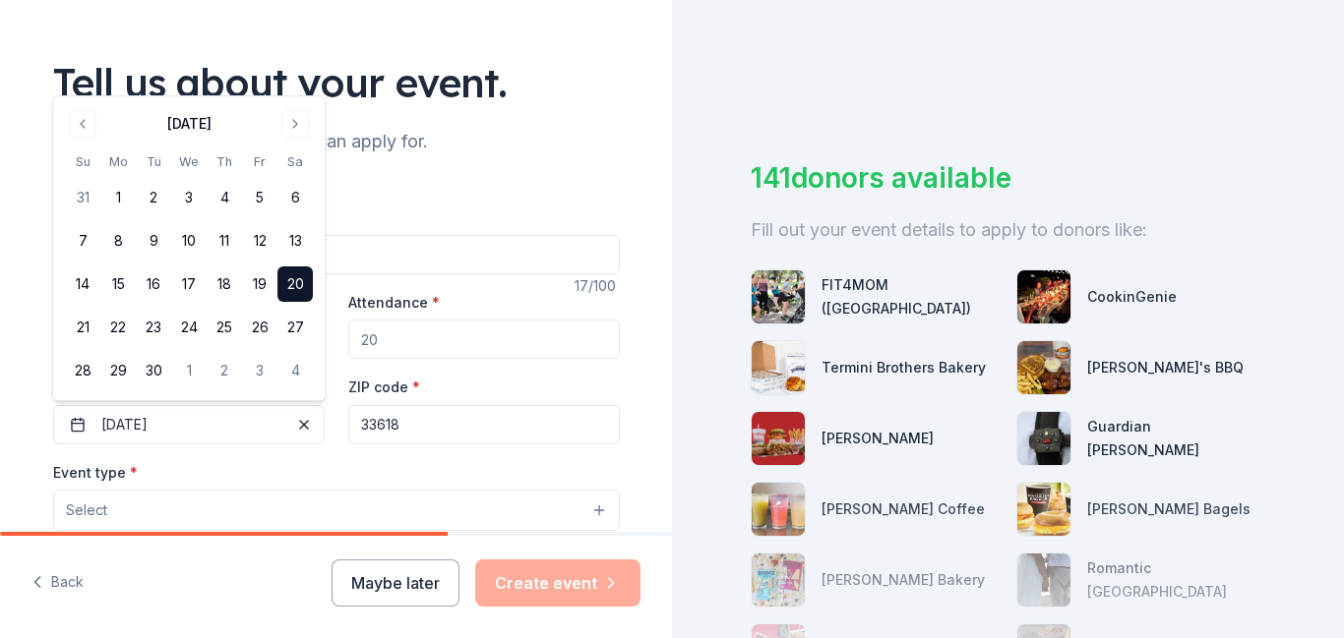
click at [448, 184] on div "Event name * Serving with Soul 17 /100 Event website Attendance * Date * 09/20/…" at bounding box center [336, 643] width 567 height 940
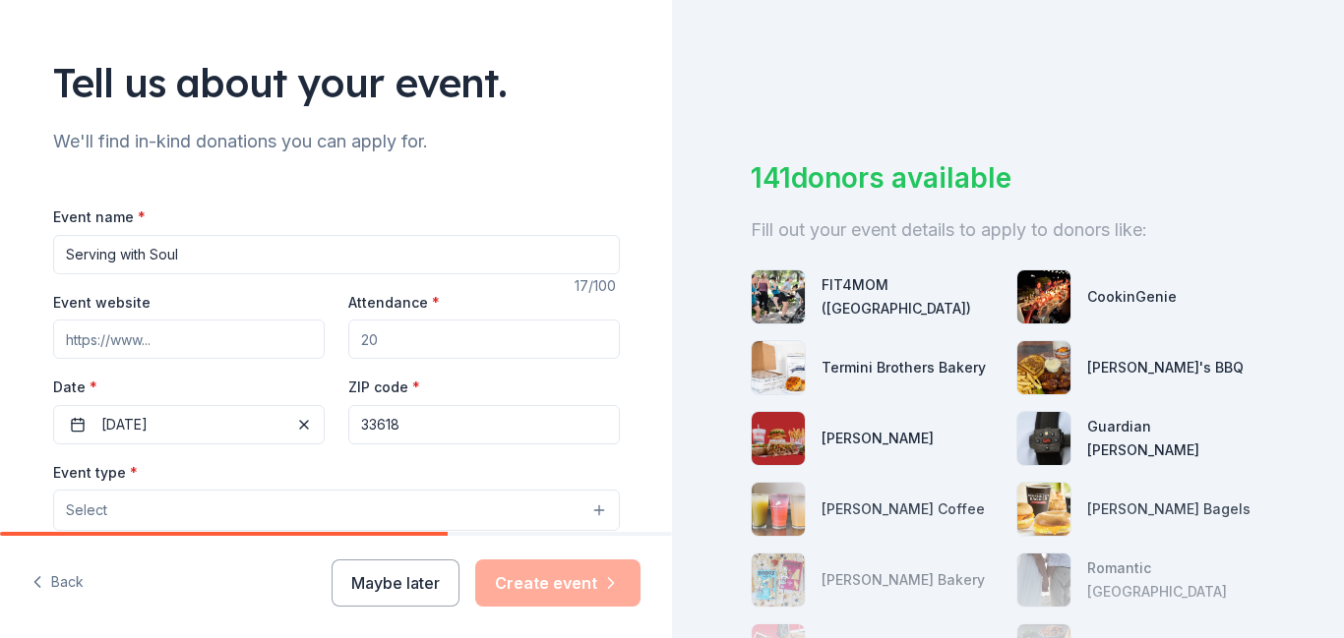
click at [431, 336] on input "Attendance *" at bounding box center [484, 339] width 272 height 39
type input "3"
type input "25"
click at [585, 186] on div "Event name * Serving with Soul 17 /100 Event website Attendance * 25 Date * 09/…" at bounding box center [336, 643] width 567 height 940
click at [364, 517] on button "Select" at bounding box center [336, 510] width 567 height 41
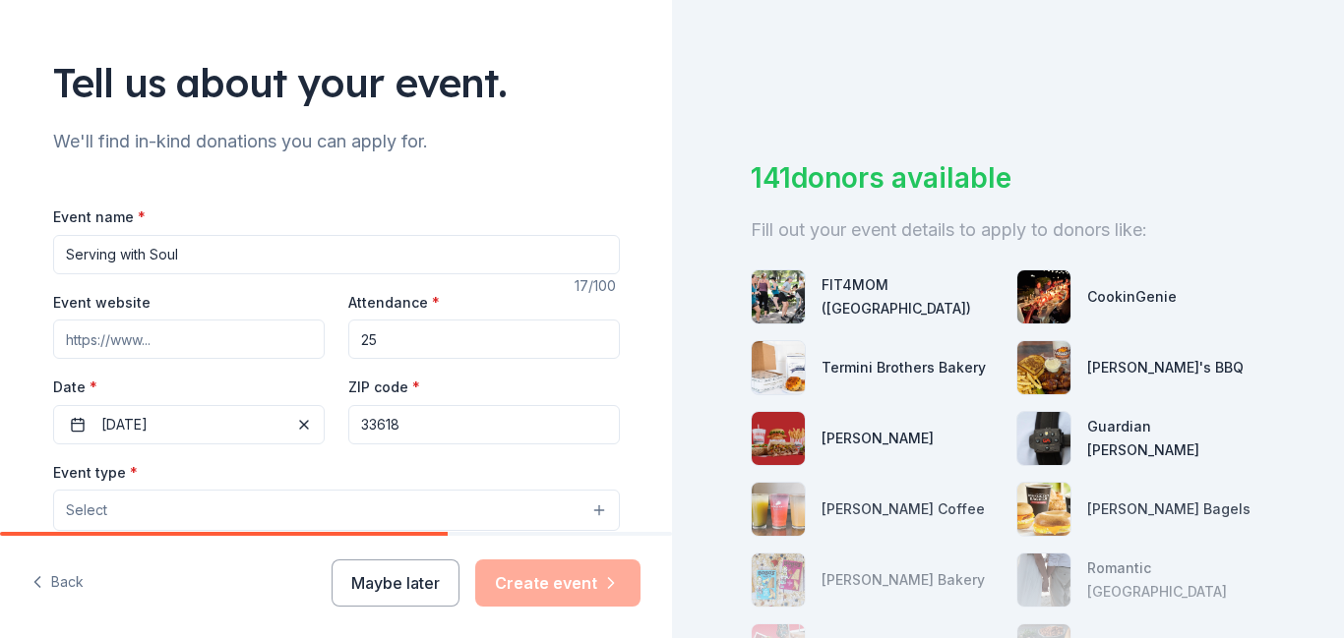
click at [598, 513] on button "Select" at bounding box center [336, 510] width 567 height 41
click at [532, 505] on button "Select" at bounding box center [336, 510] width 567 height 41
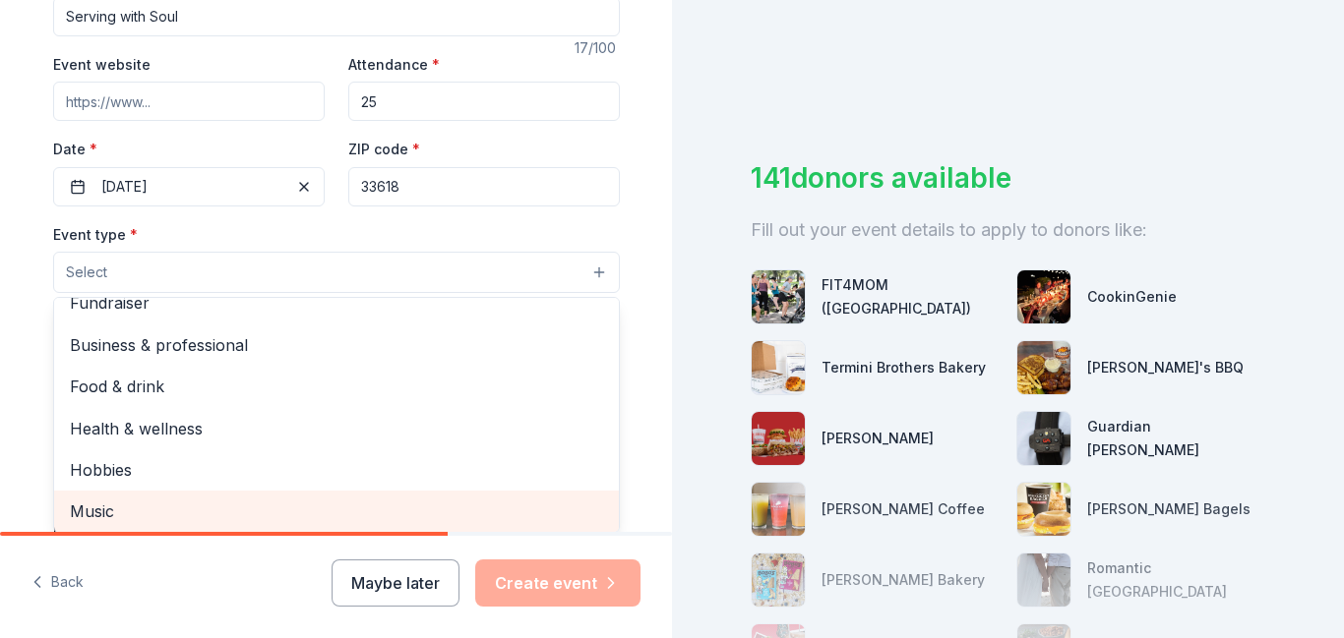
scroll to position [62, 0]
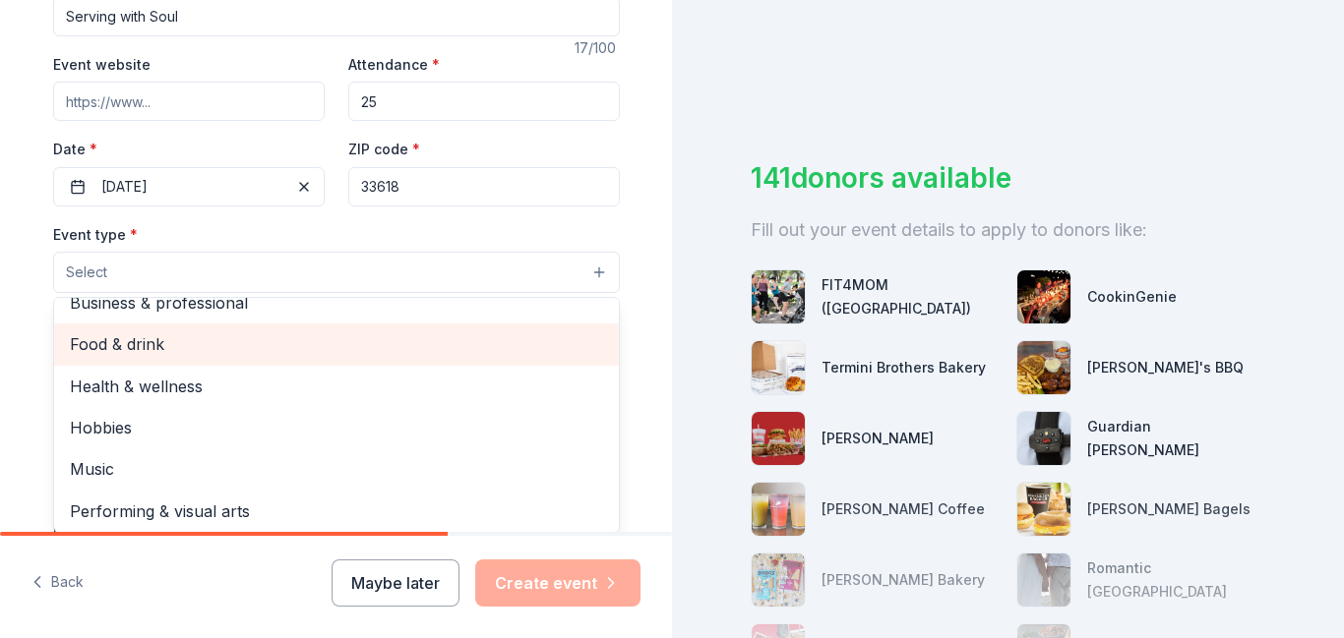
click at [249, 342] on span "Food & drink" at bounding box center [336, 345] width 533 height 26
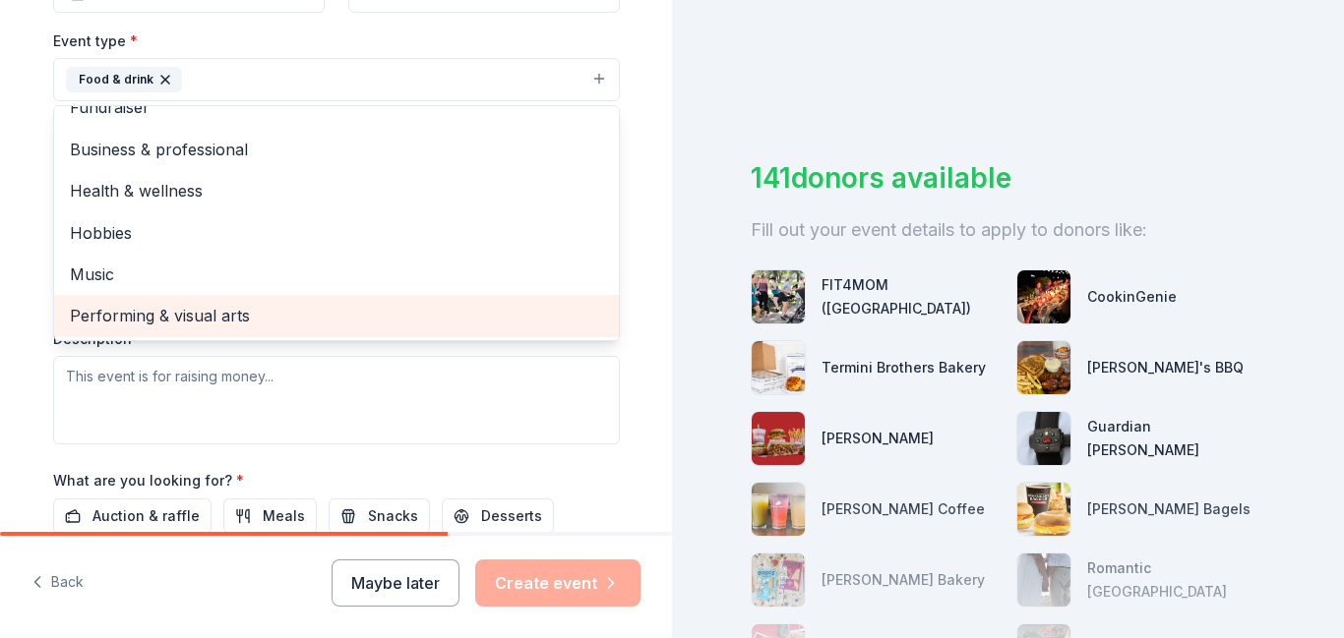
scroll to position [535, 0]
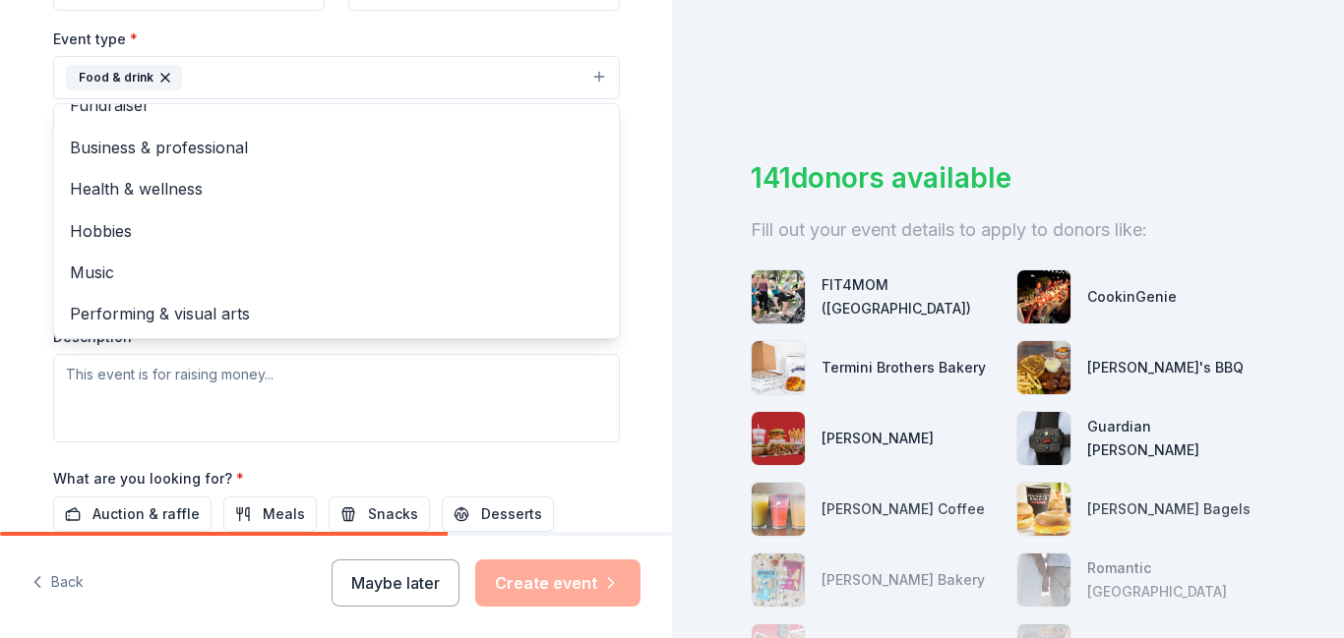
click at [379, 404] on div "Event type * Food & drink Fundraiser Business & professional Health & wellness …" at bounding box center [336, 235] width 567 height 416
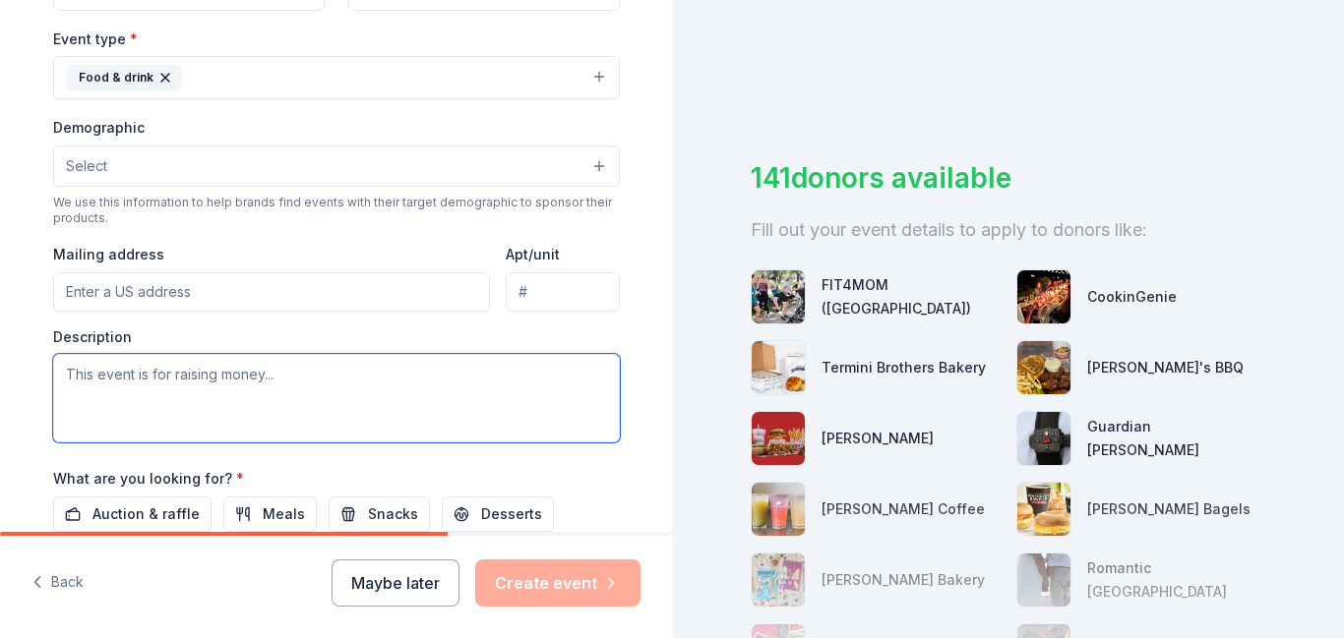
click at [376, 388] on textarea at bounding box center [336, 398] width 567 height 89
type textarea "N"
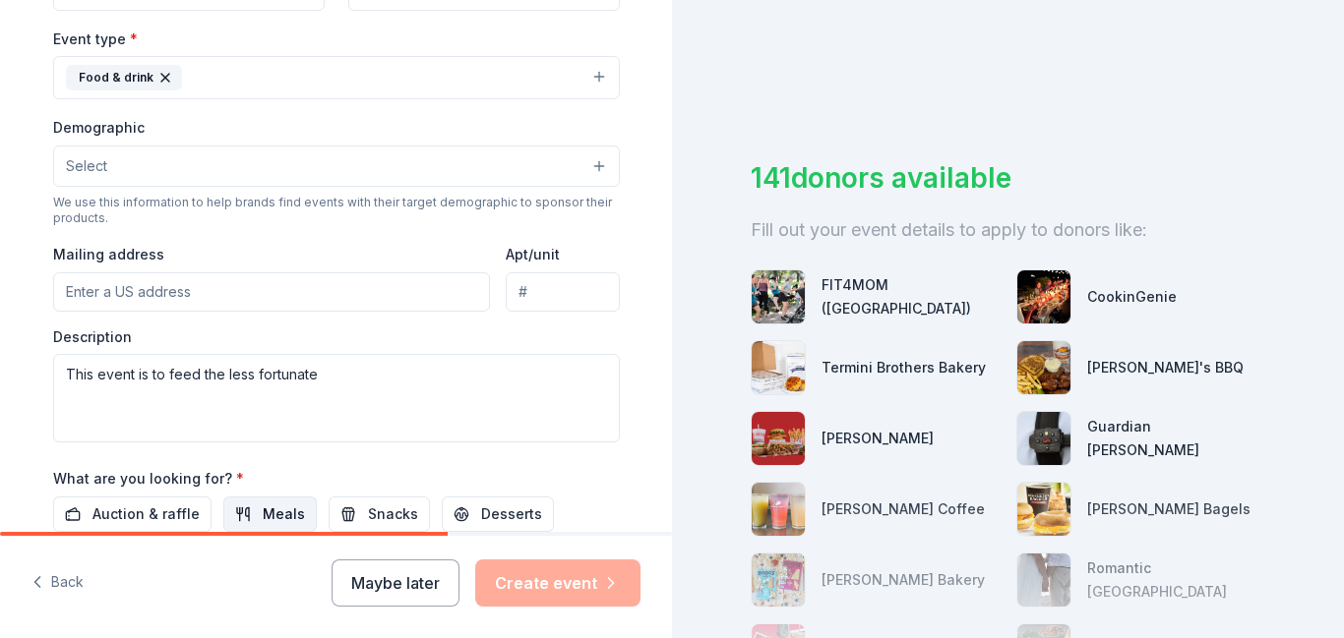
click at [263, 510] on span "Meals" at bounding box center [284, 515] width 42 height 24
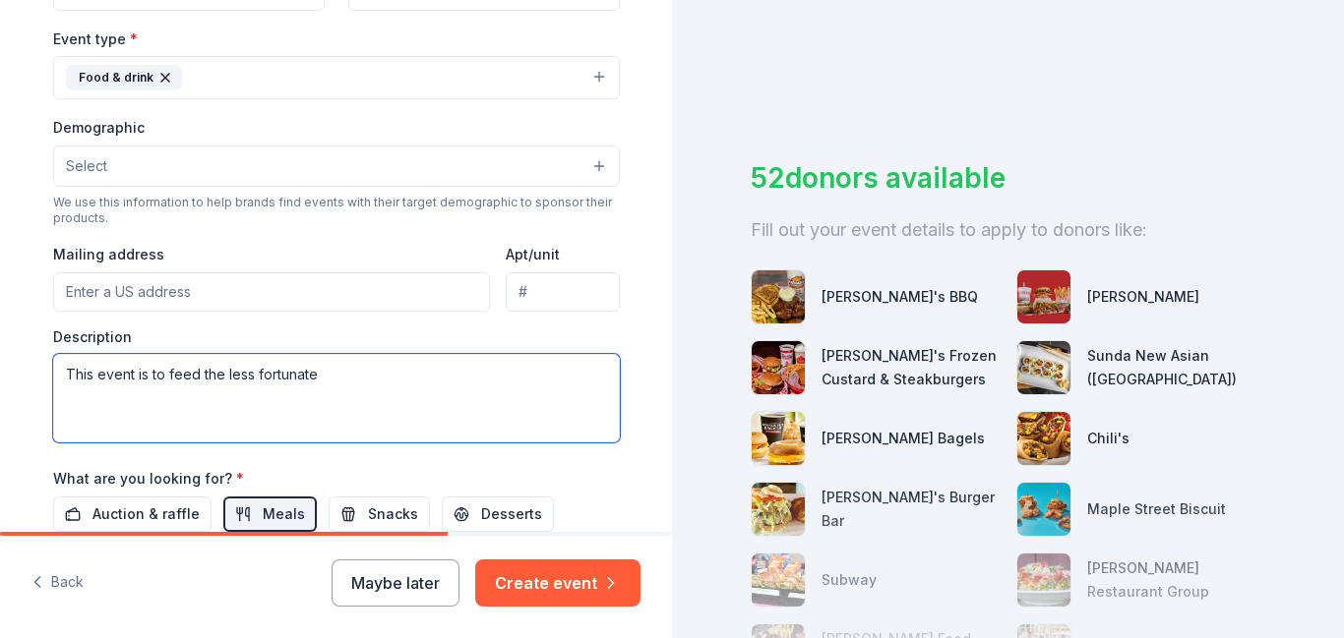
click at [321, 380] on textarea "This event is to feed the less fortunate" at bounding box center [336, 398] width 567 height 89
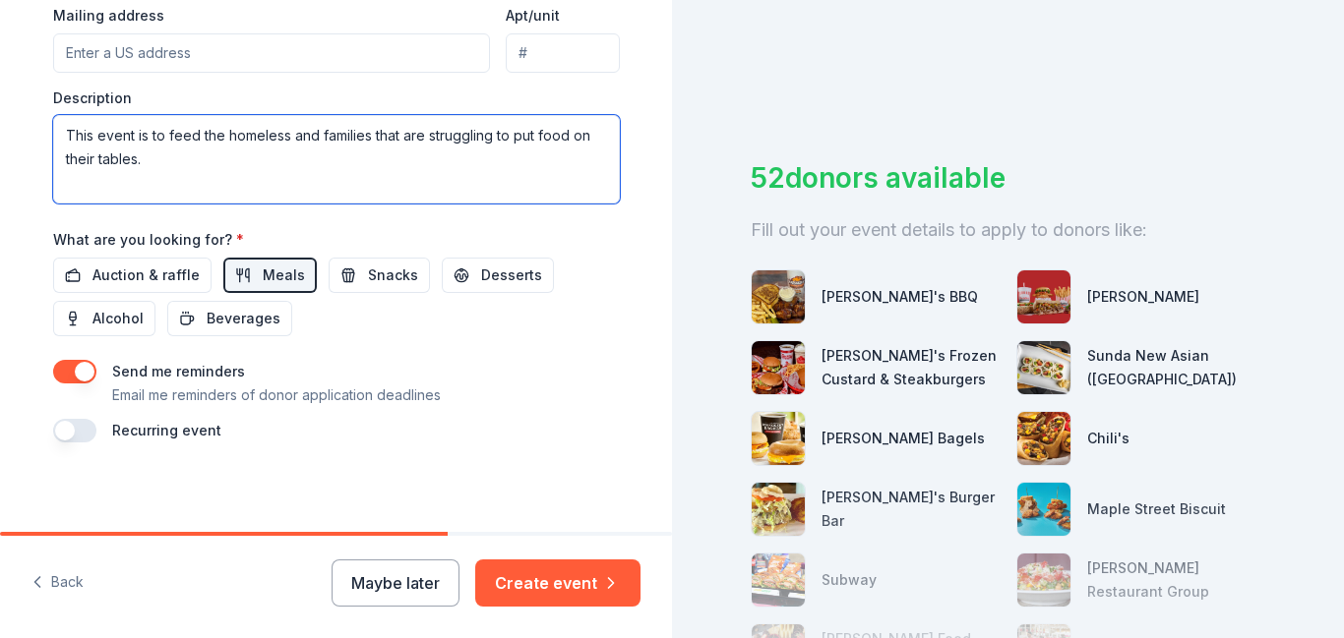
scroll to position [779, 0]
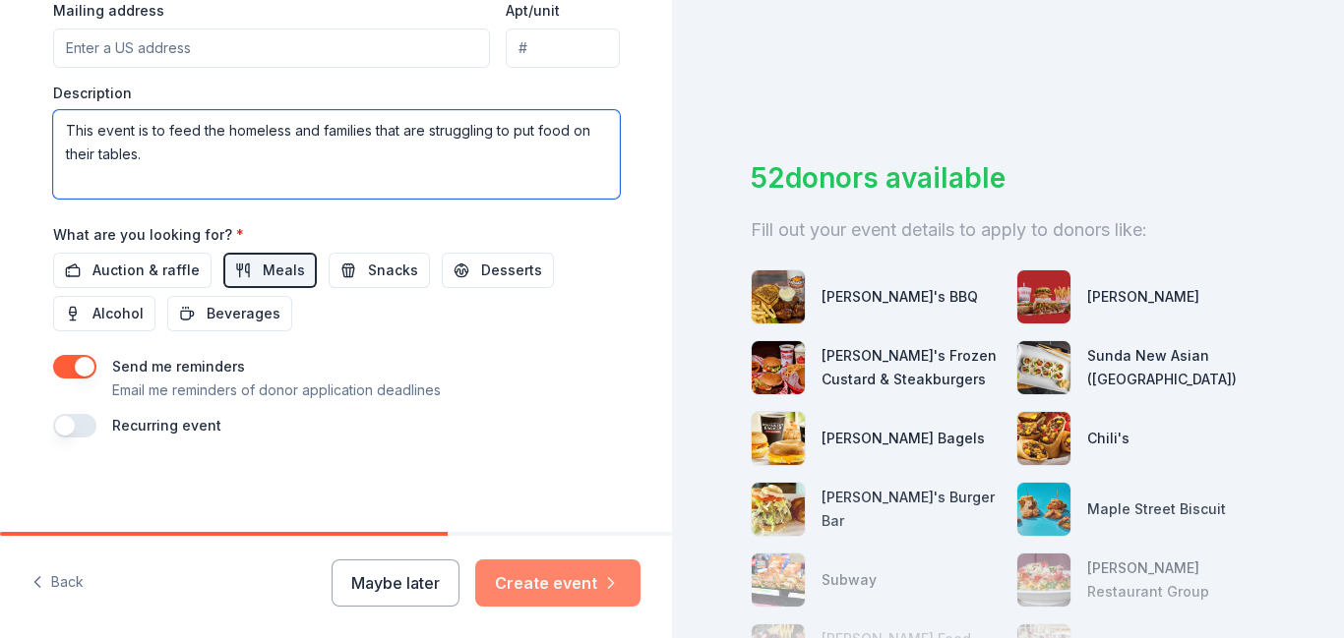
type textarea "This event is to feed the homeless and families that are struggling to put food…"
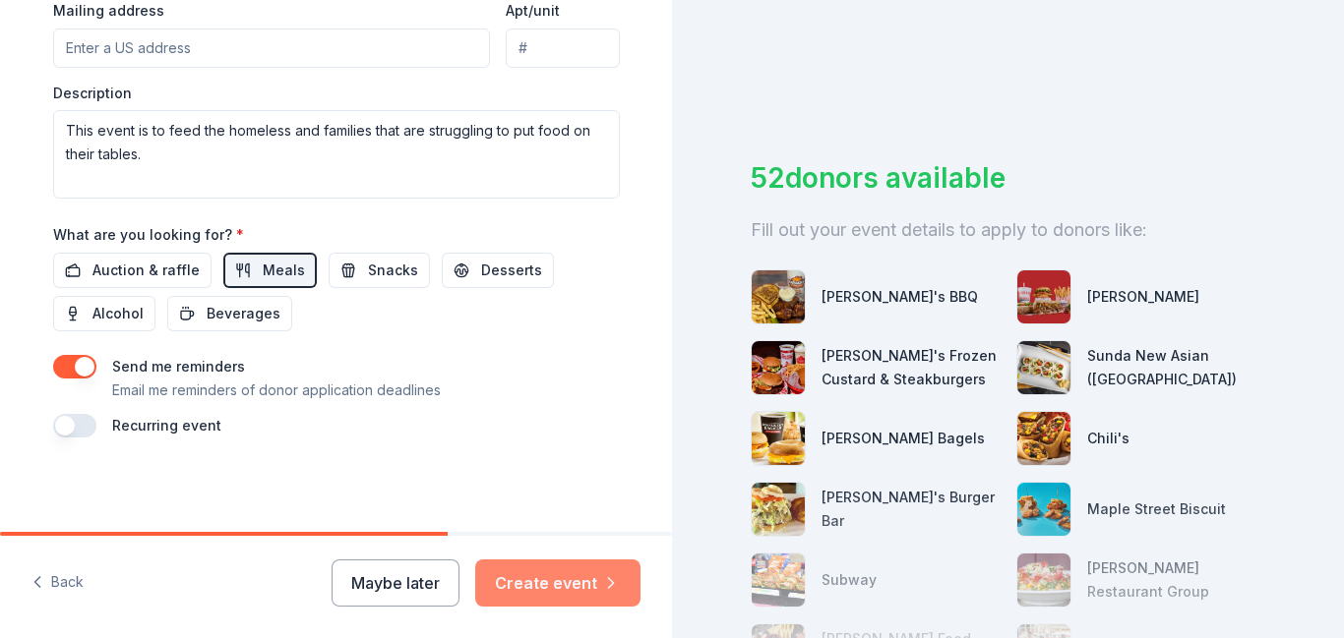
click at [586, 577] on button "Create event" at bounding box center [557, 583] width 165 height 47
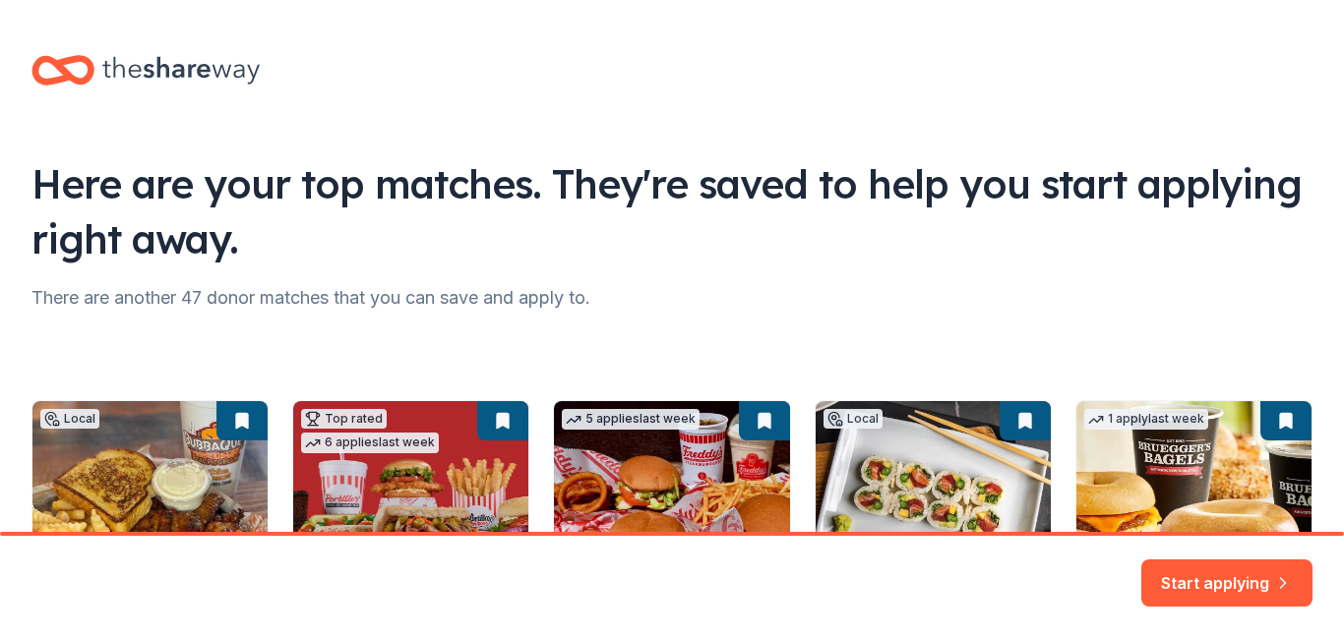
click at [1238, 340] on div "Local Rolling Online app Bubbaque's BBQ New Food, gift card(s), sauces or rubs,…" at bounding box center [671, 531] width 1281 height 403
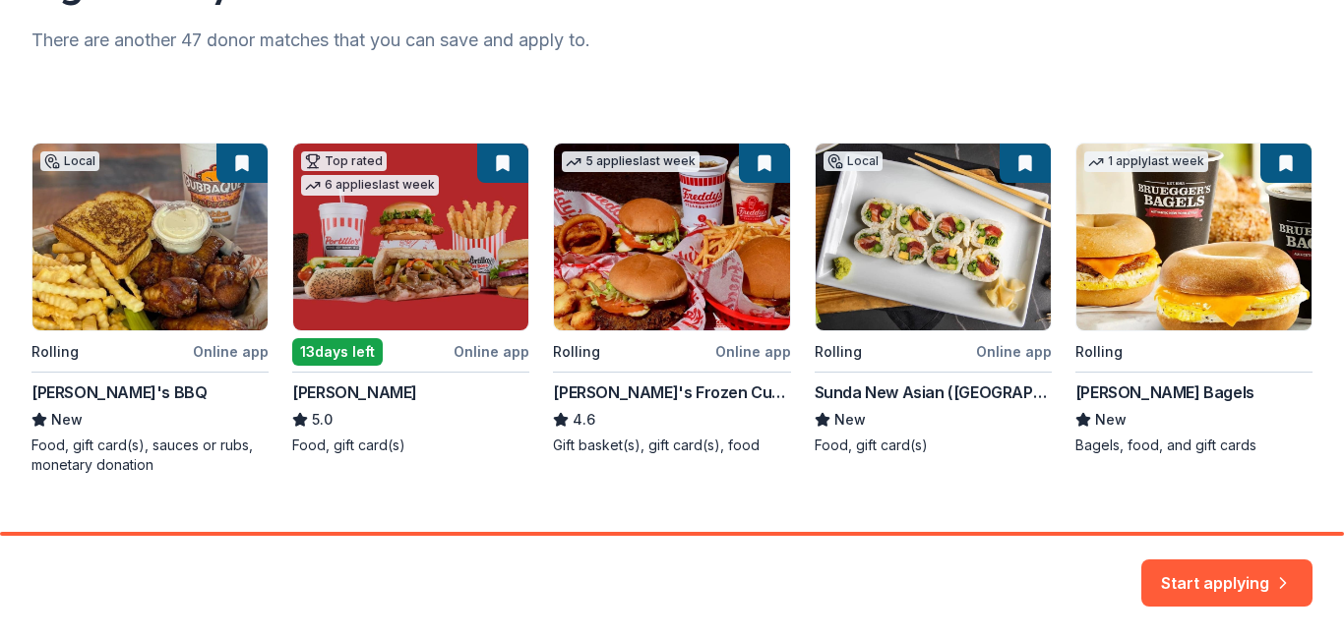
scroll to position [295, 0]
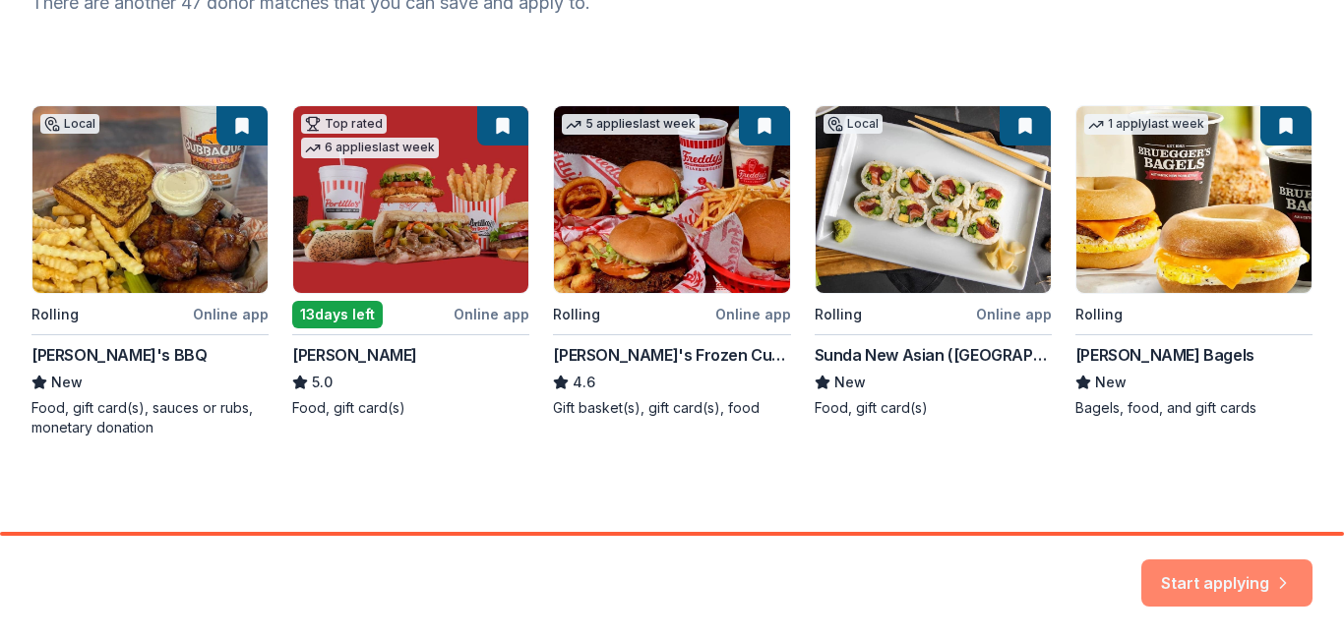
click at [1247, 583] on button "Start applying" at bounding box center [1226, 571] width 171 height 47
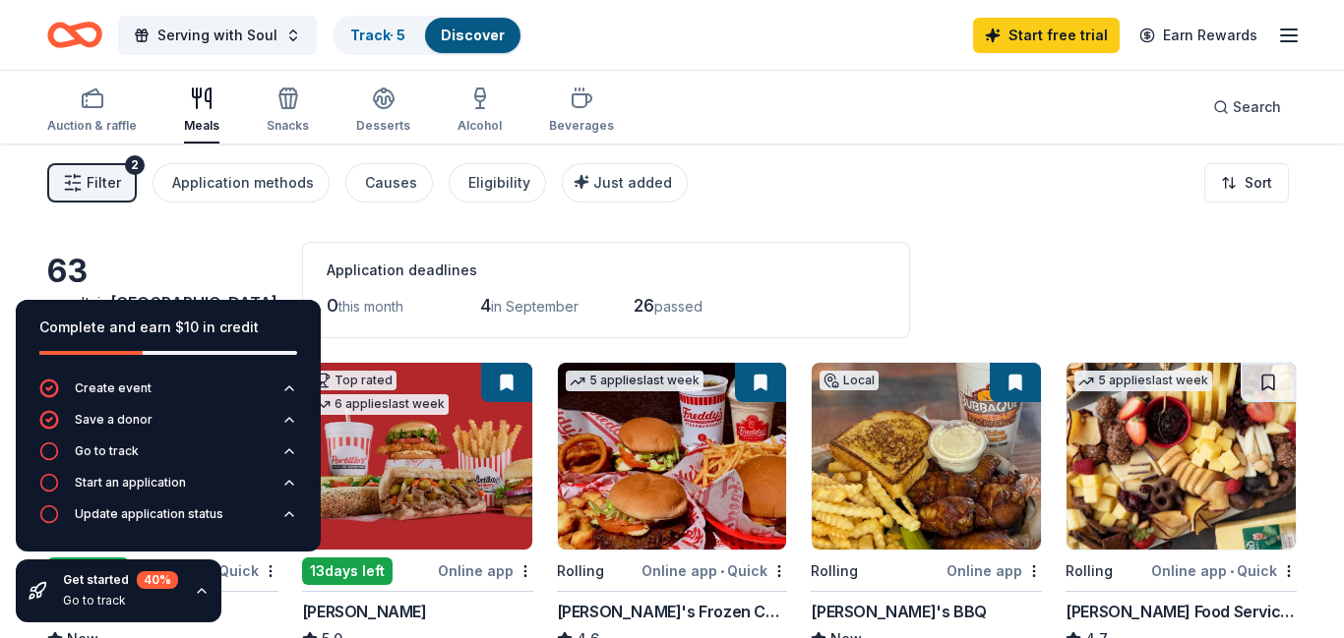
click at [206, 193] on div "Application methods" at bounding box center [243, 183] width 142 height 24
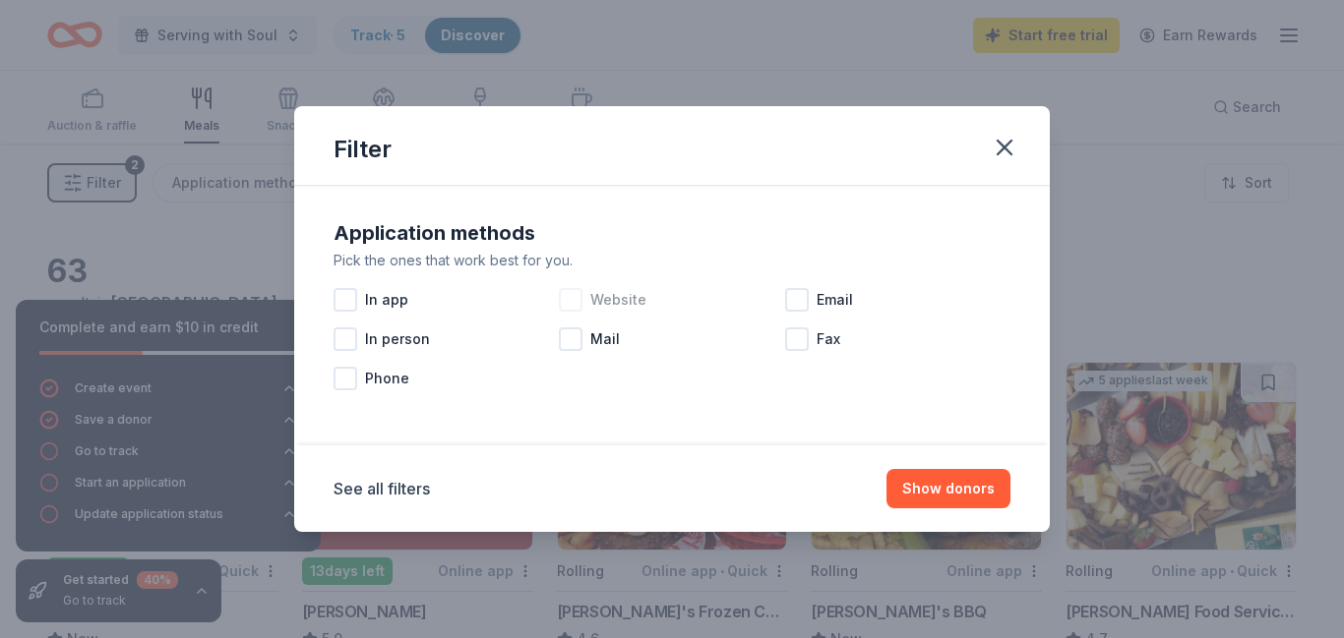
click at [593, 299] on span "Website" at bounding box center [618, 300] width 56 height 24
click at [957, 482] on button "Show 34 donors" at bounding box center [939, 488] width 143 height 39
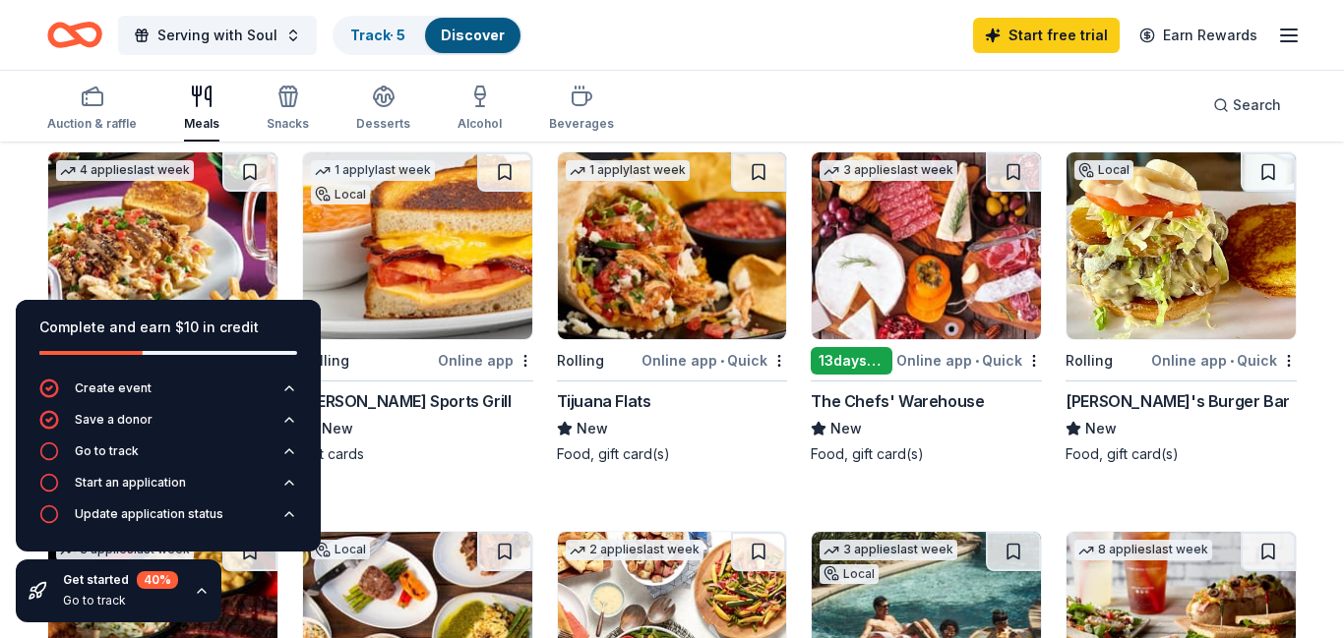
scroll to position [630, 0]
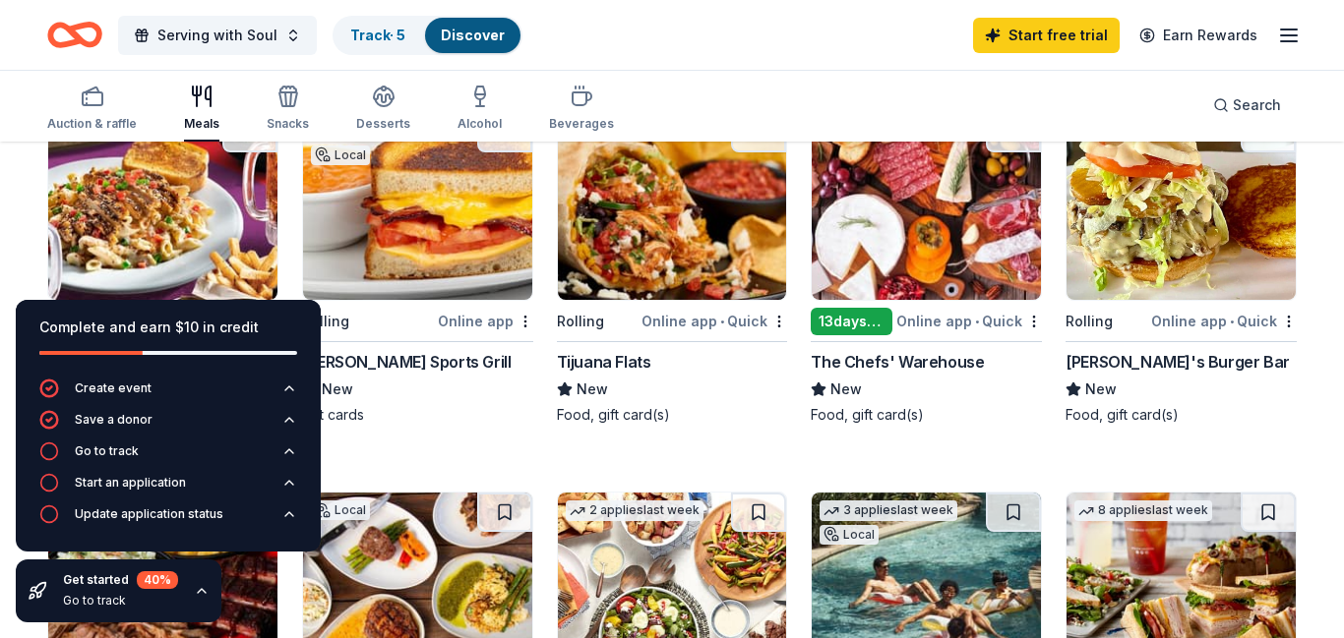
click at [748, 319] on div "Online app • Quick" at bounding box center [714, 321] width 146 height 25
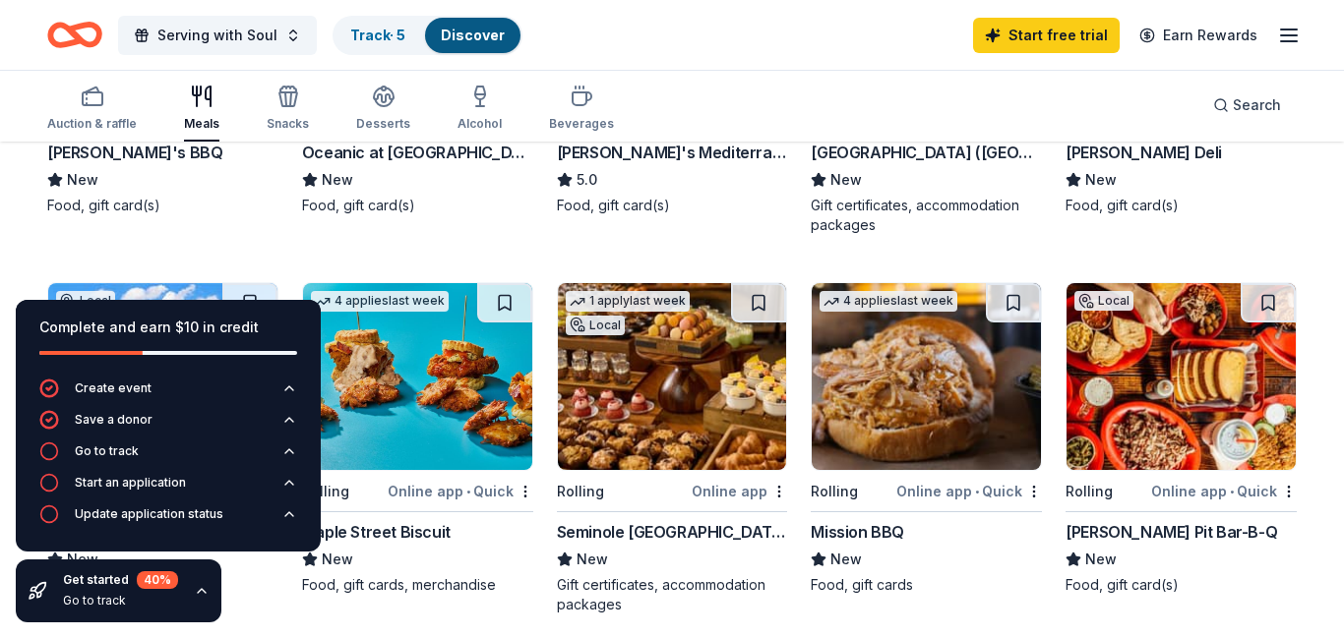
scroll to position [1220, 0]
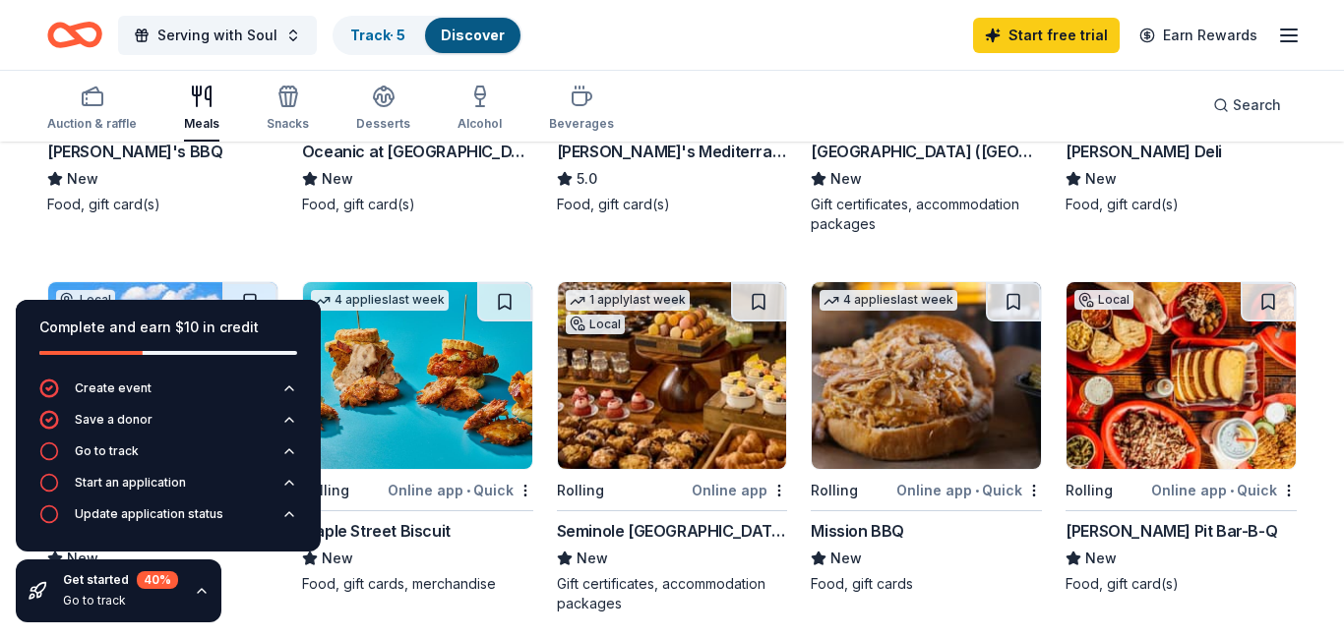
click at [617, 444] on img at bounding box center [672, 375] width 229 height 187
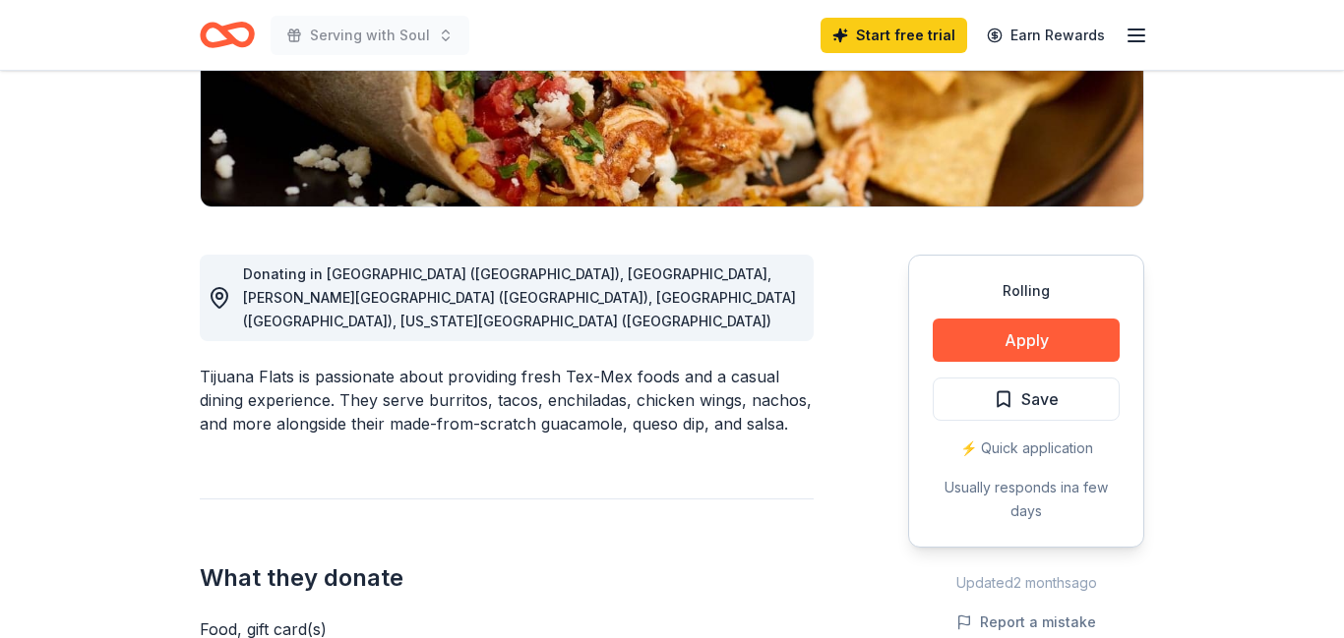
scroll to position [393, 0]
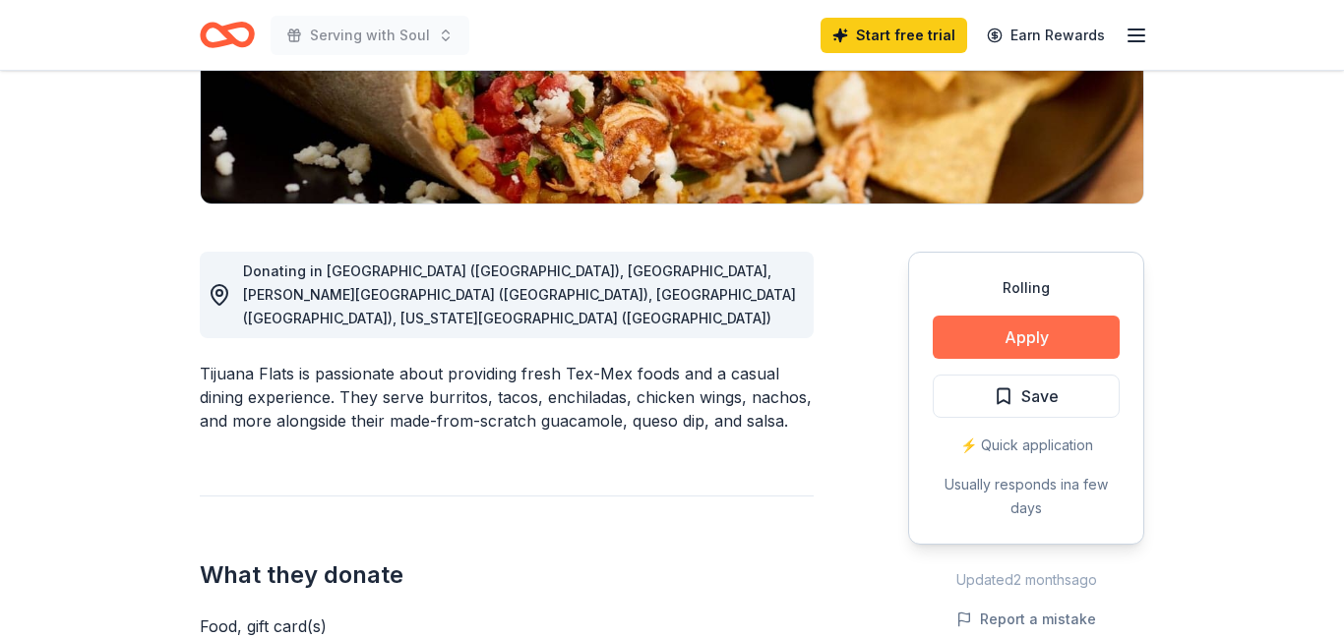
click at [1034, 351] on button "Apply" at bounding box center [1026, 337] width 187 height 43
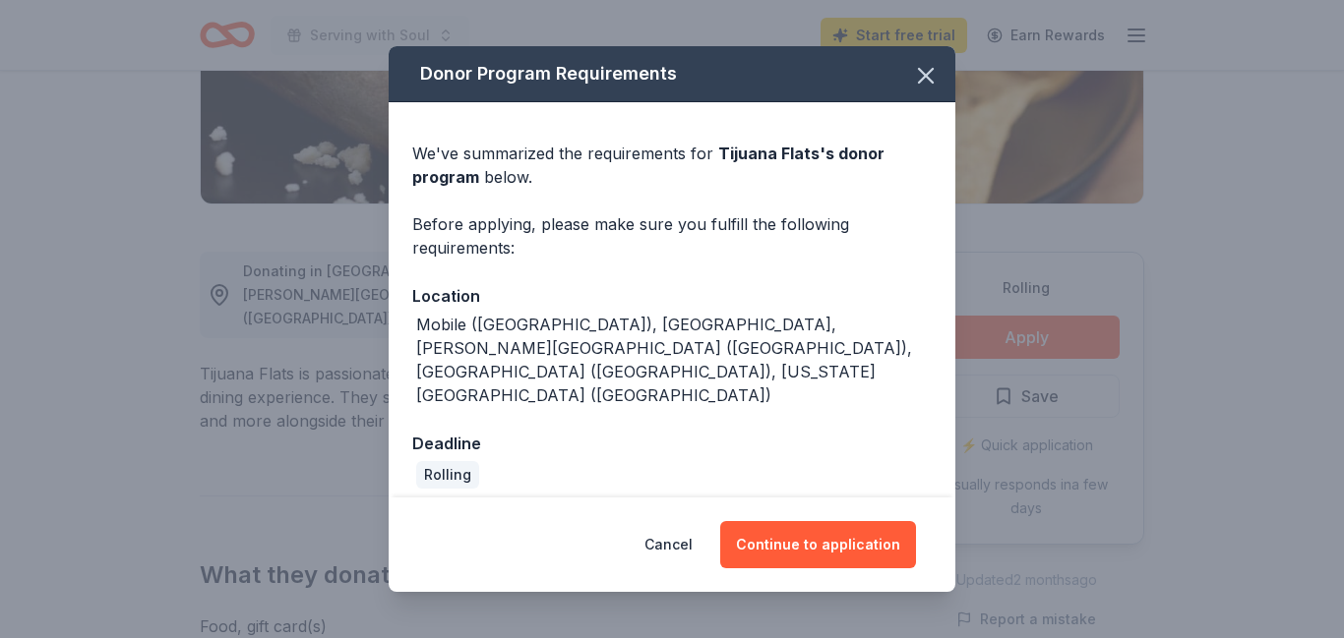
click at [1172, 302] on div "Donor Program Requirements We've summarized the requirements for Tijuana Flats …" at bounding box center [672, 319] width 1344 height 638
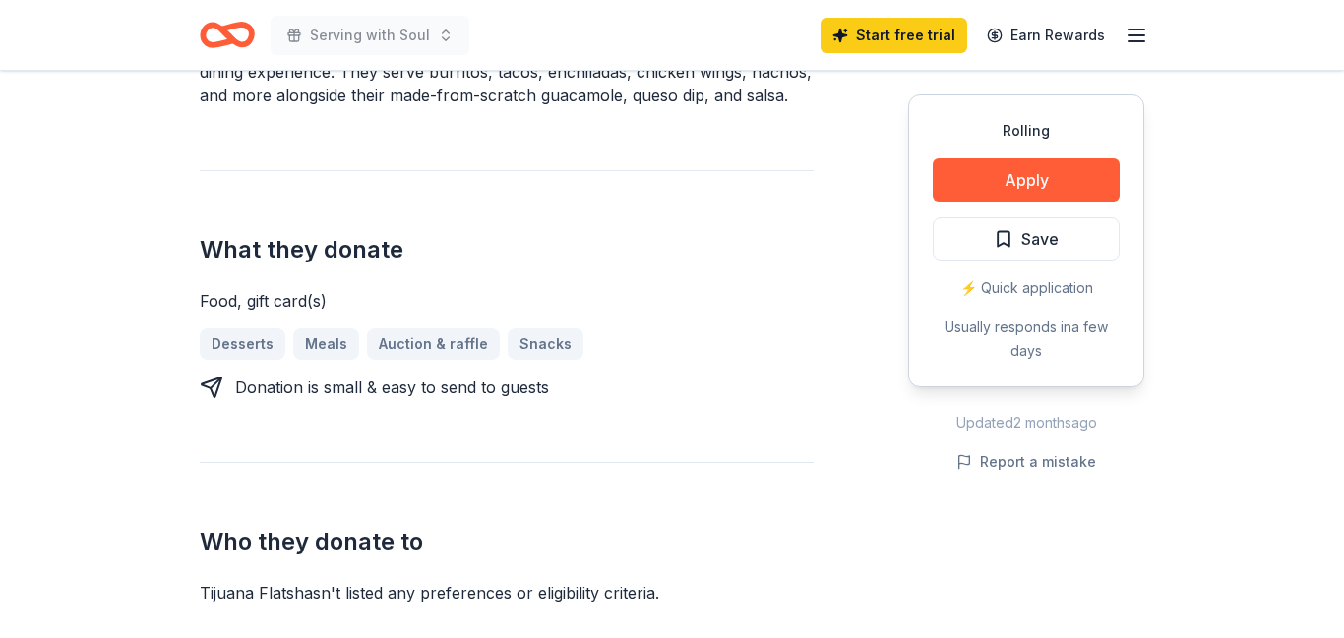
scroll to position [787, 0]
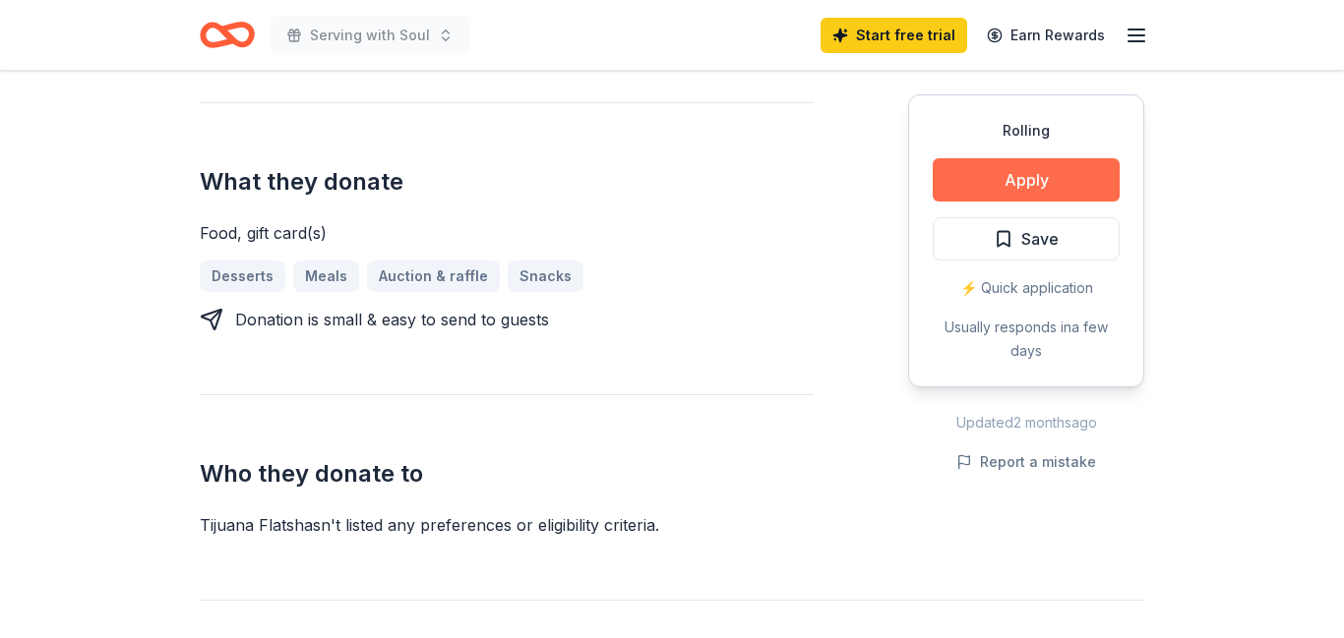
click at [1068, 184] on button "Apply" at bounding box center [1026, 179] width 187 height 43
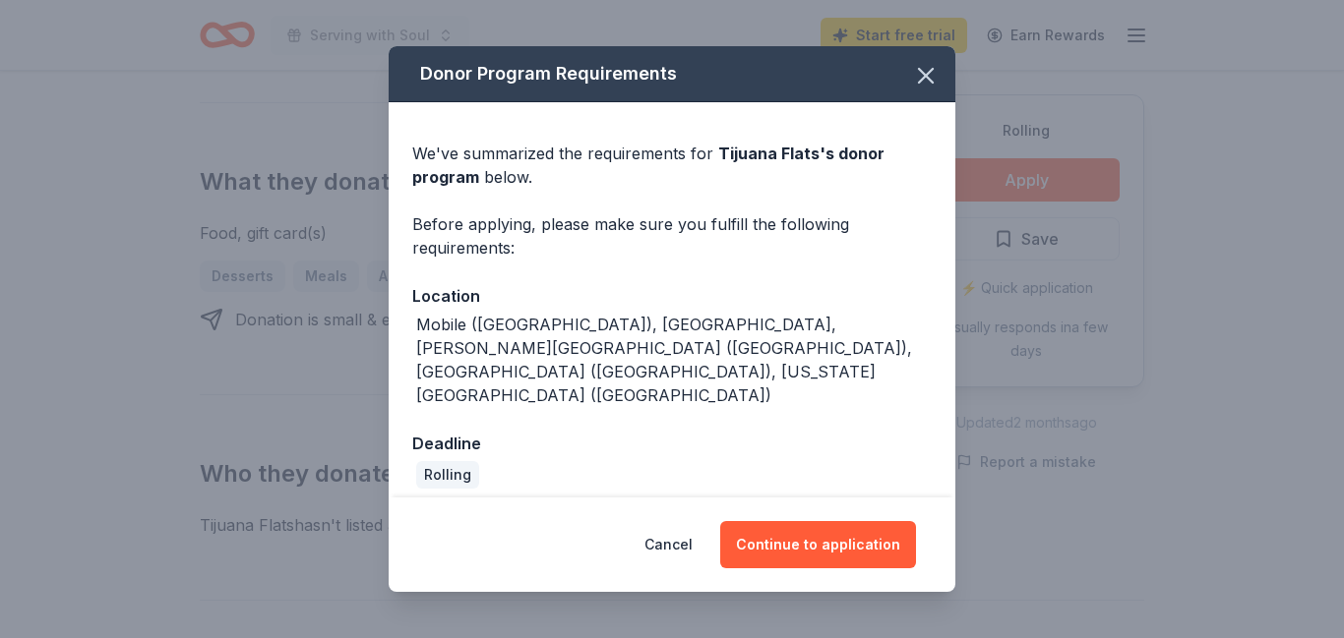
click at [950, 102] on div "Donor Program Requirements" at bounding box center [672, 74] width 567 height 56
click at [937, 85] on icon "button" at bounding box center [926, 76] width 28 height 28
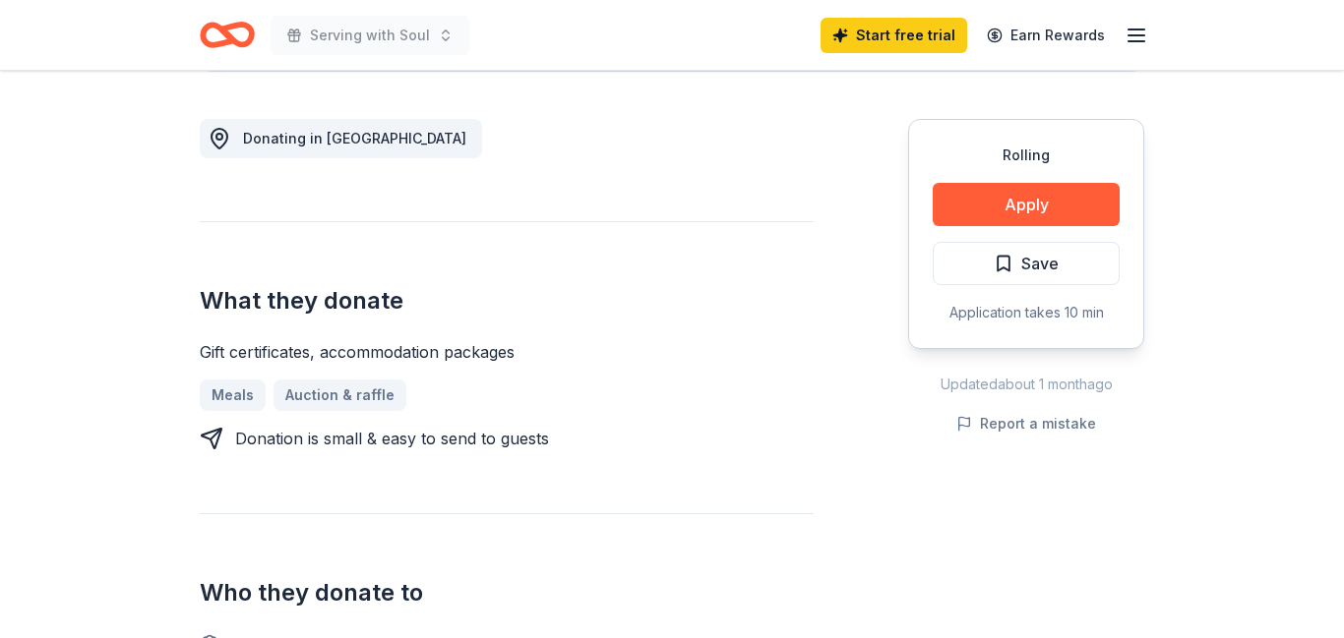
scroll to position [551, 0]
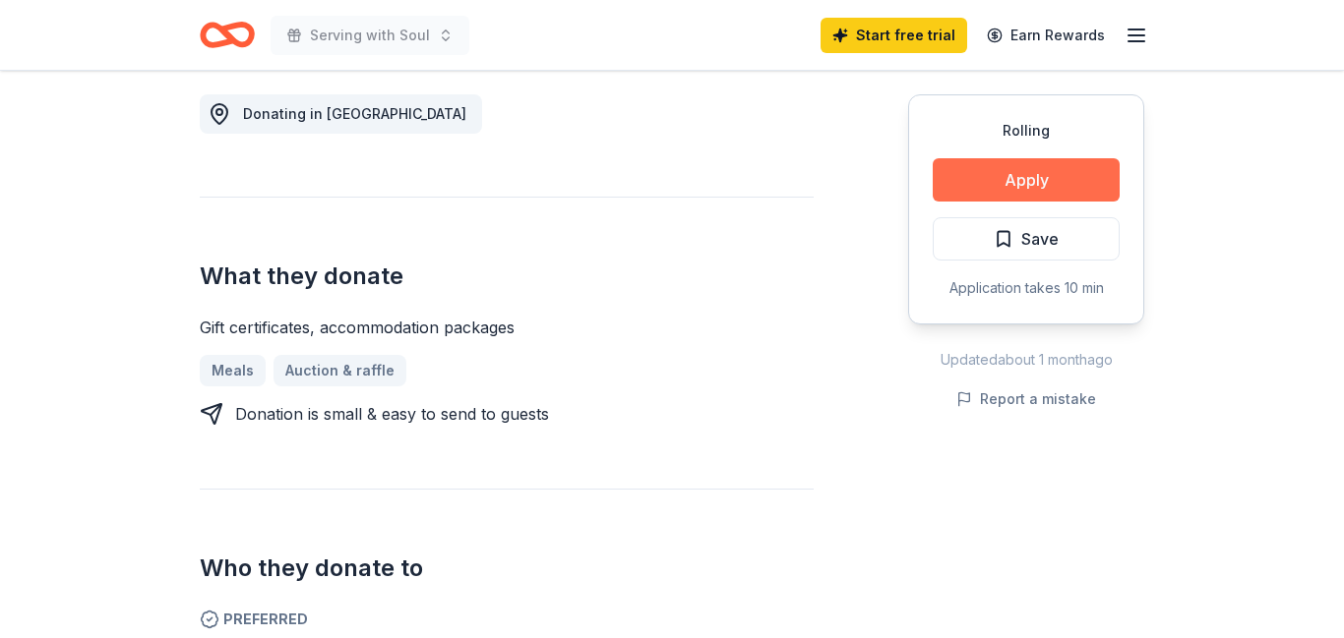
click at [1039, 175] on button "Apply" at bounding box center [1026, 179] width 187 height 43
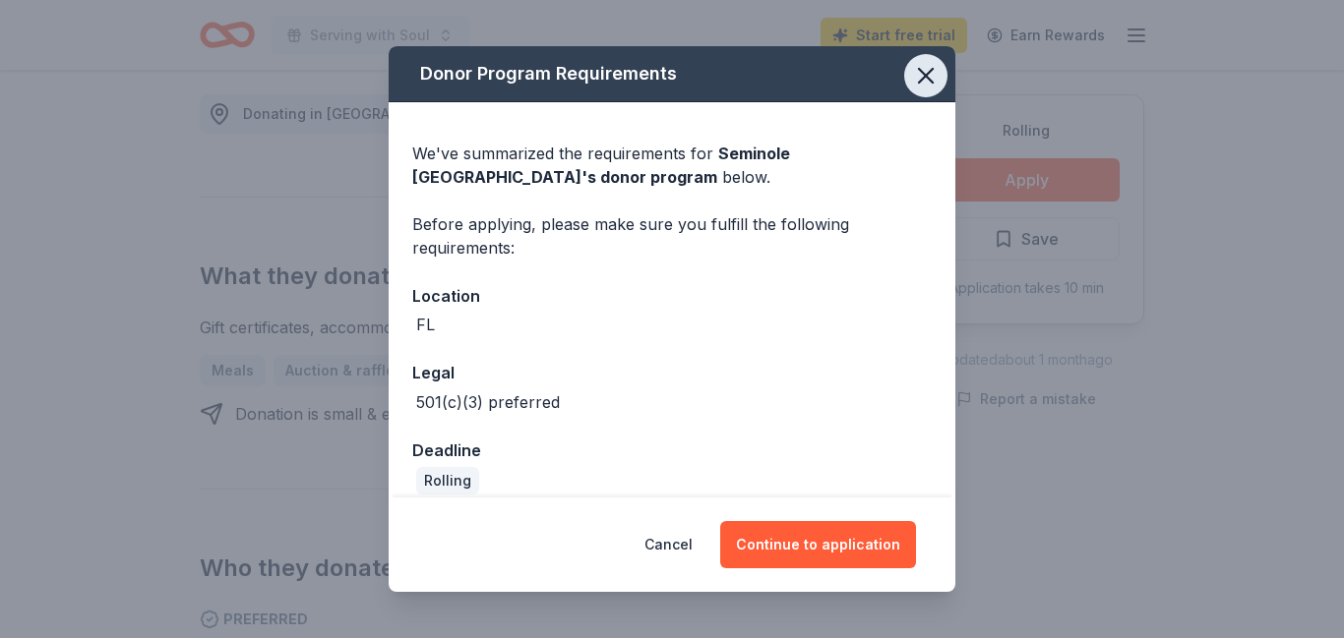
click at [925, 78] on icon "button" at bounding box center [926, 76] width 28 height 28
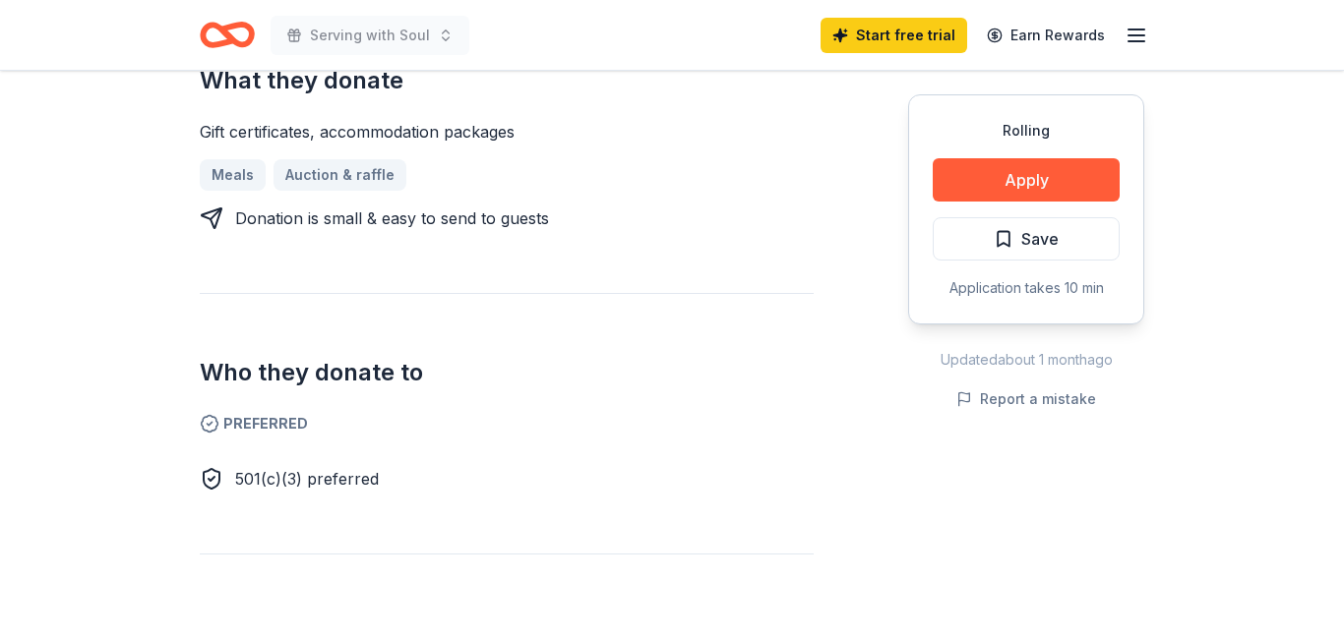
scroll to position [748, 0]
click at [1028, 173] on button "Apply" at bounding box center [1026, 179] width 187 height 43
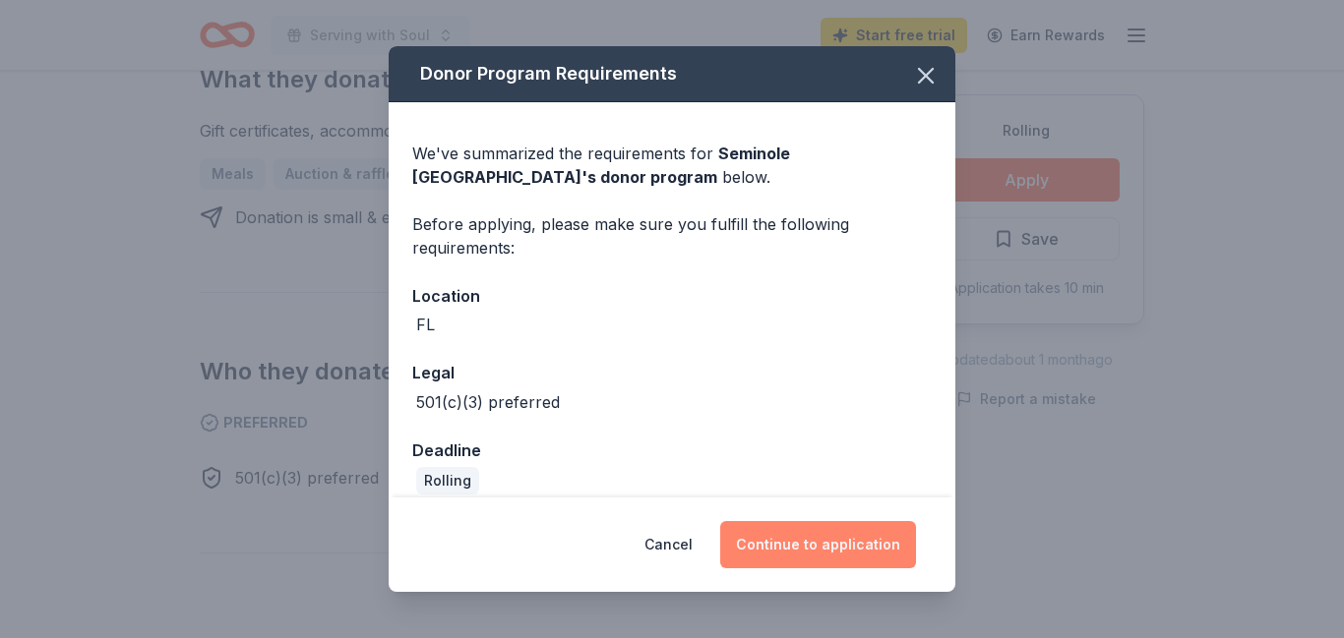
click at [807, 554] on button "Continue to application" at bounding box center [818, 544] width 196 height 47
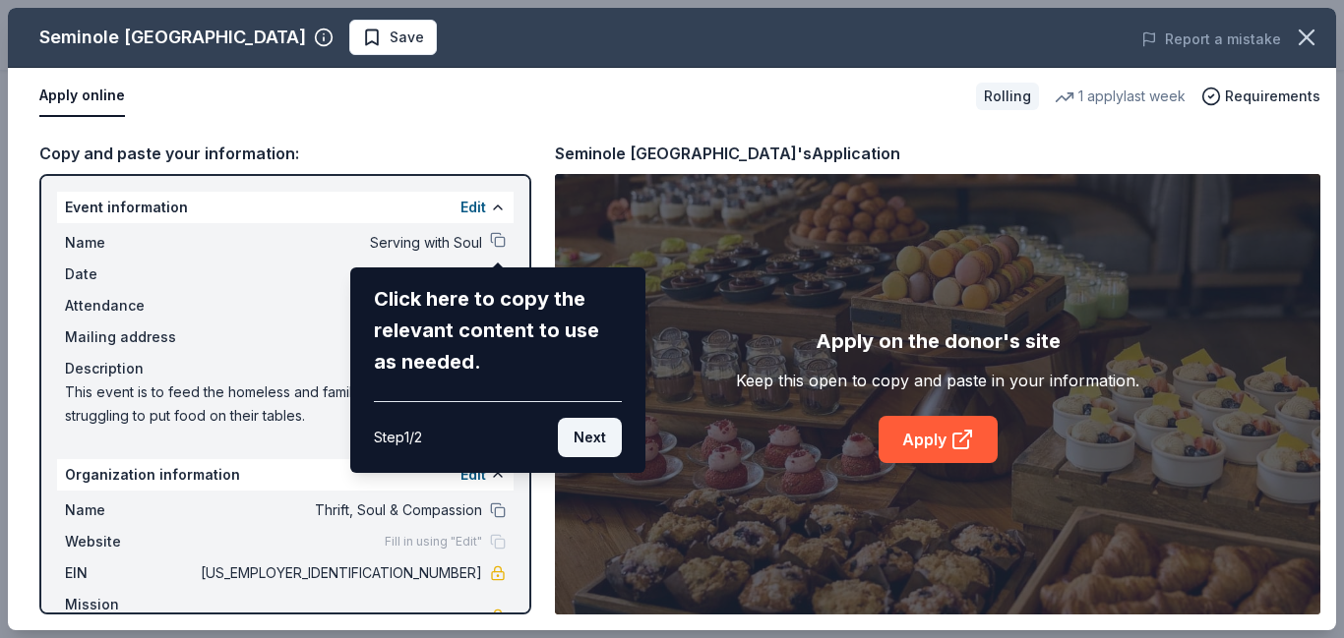
click at [593, 441] on button "Next" at bounding box center [590, 437] width 64 height 39
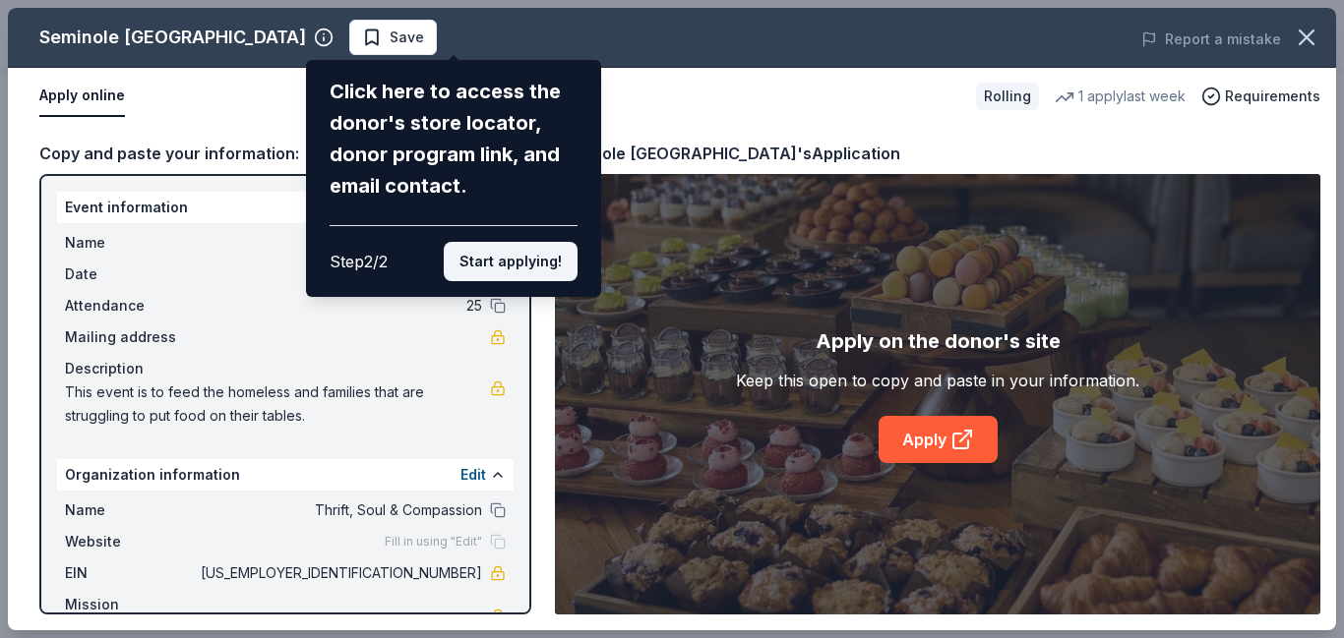
click at [481, 242] on button "Start applying!" at bounding box center [511, 261] width 134 height 39
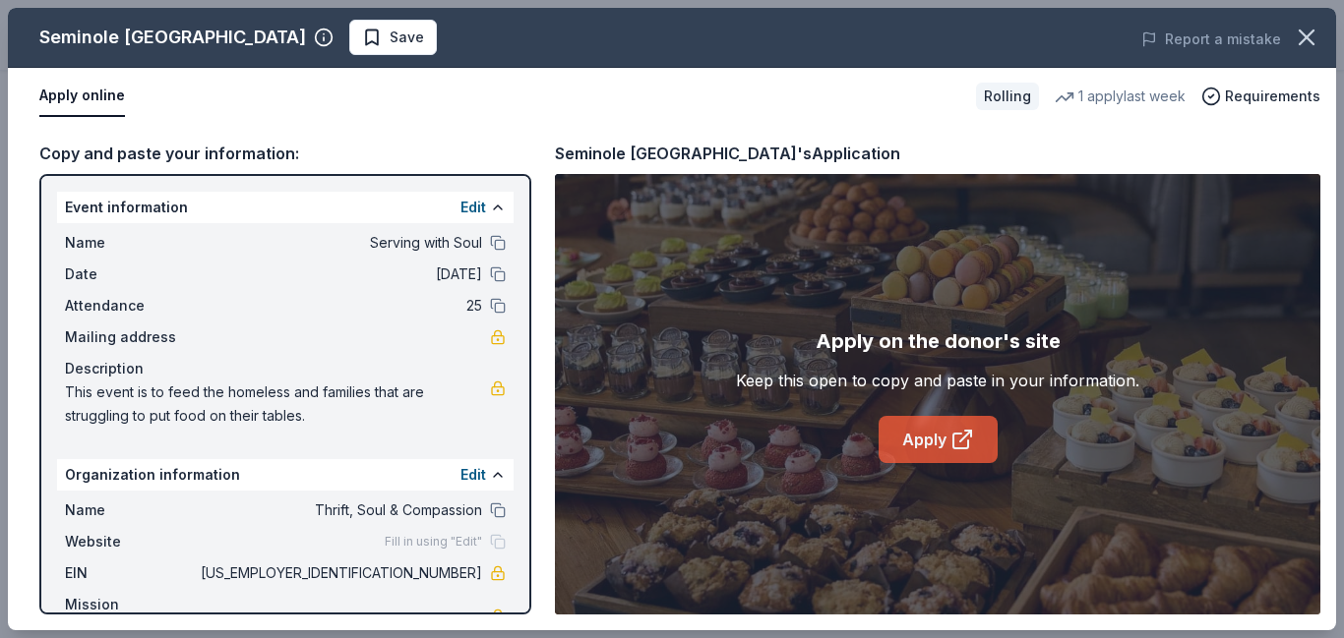
click at [922, 442] on link "Apply" at bounding box center [937, 439] width 119 height 47
click at [953, 441] on icon at bounding box center [960, 441] width 15 height 15
